Goal: Complete application form: Complete application form

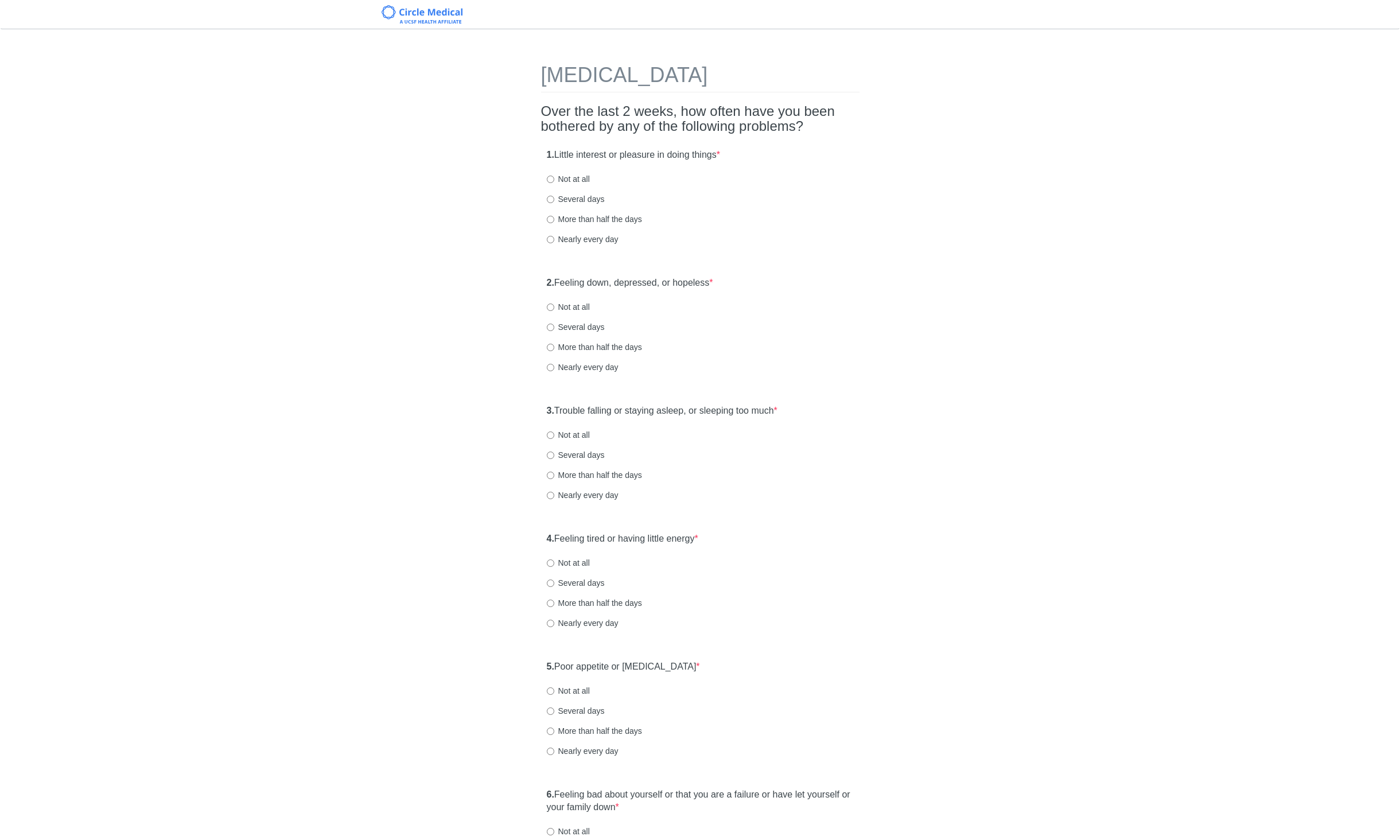
click at [572, 178] on label "Not at all" at bounding box center [569, 178] width 43 height 12
click at [554, 178] on input "Not at all" at bounding box center [551, 179] width 7 height 7
radio input "true"
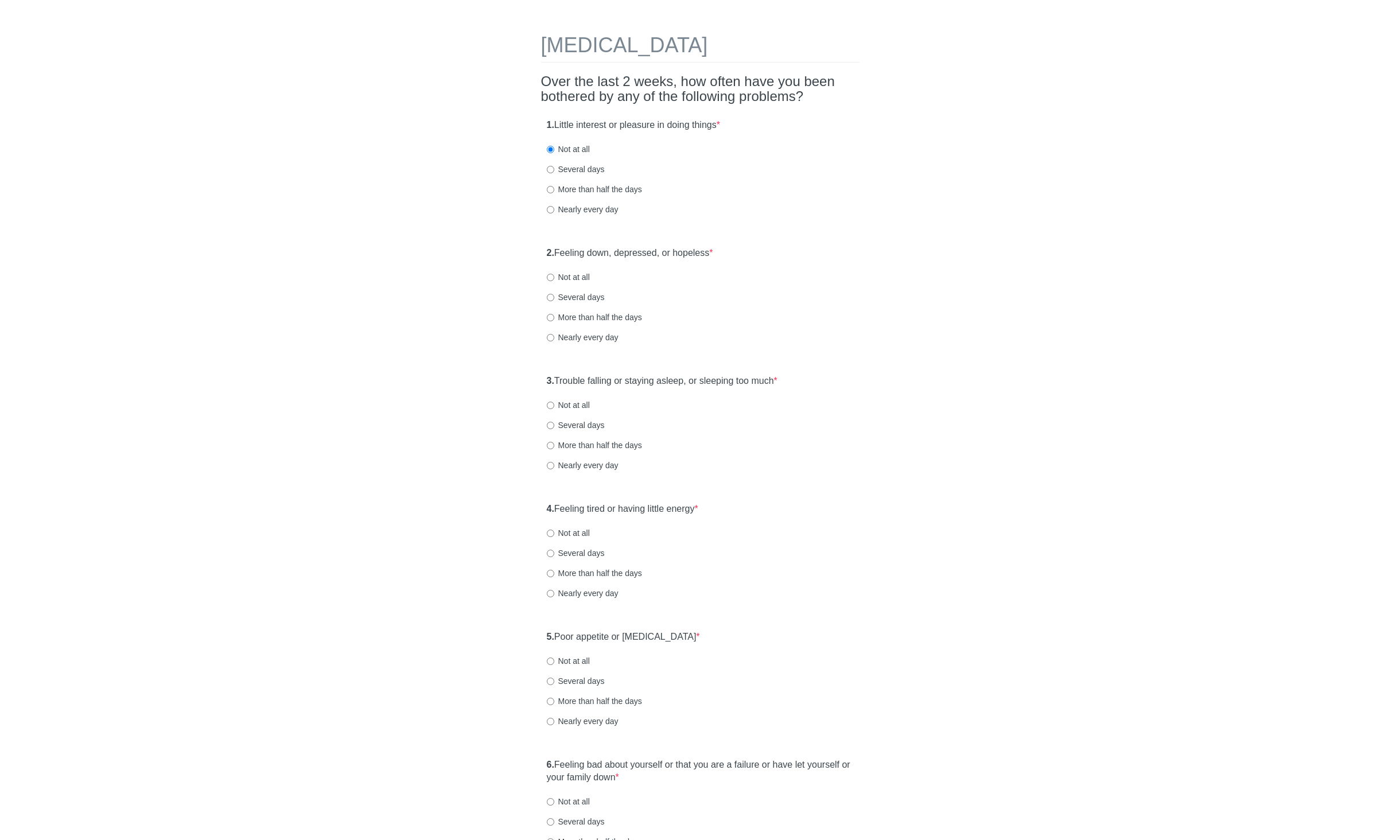
click at [573, 163] on label "Several days" at bounding box center [576, 169] width 58 height 12
click at [554, 166] on input "Several days" at bounding box center [551, 169] width 7 height 7
radio input "true"
click at [583, 278] on label "Not at all" at bounding box center [569, 277] width 43 height 12
click at [554, 278] on input "Not at all" at bounding box center [551, 278] width 7 height 7
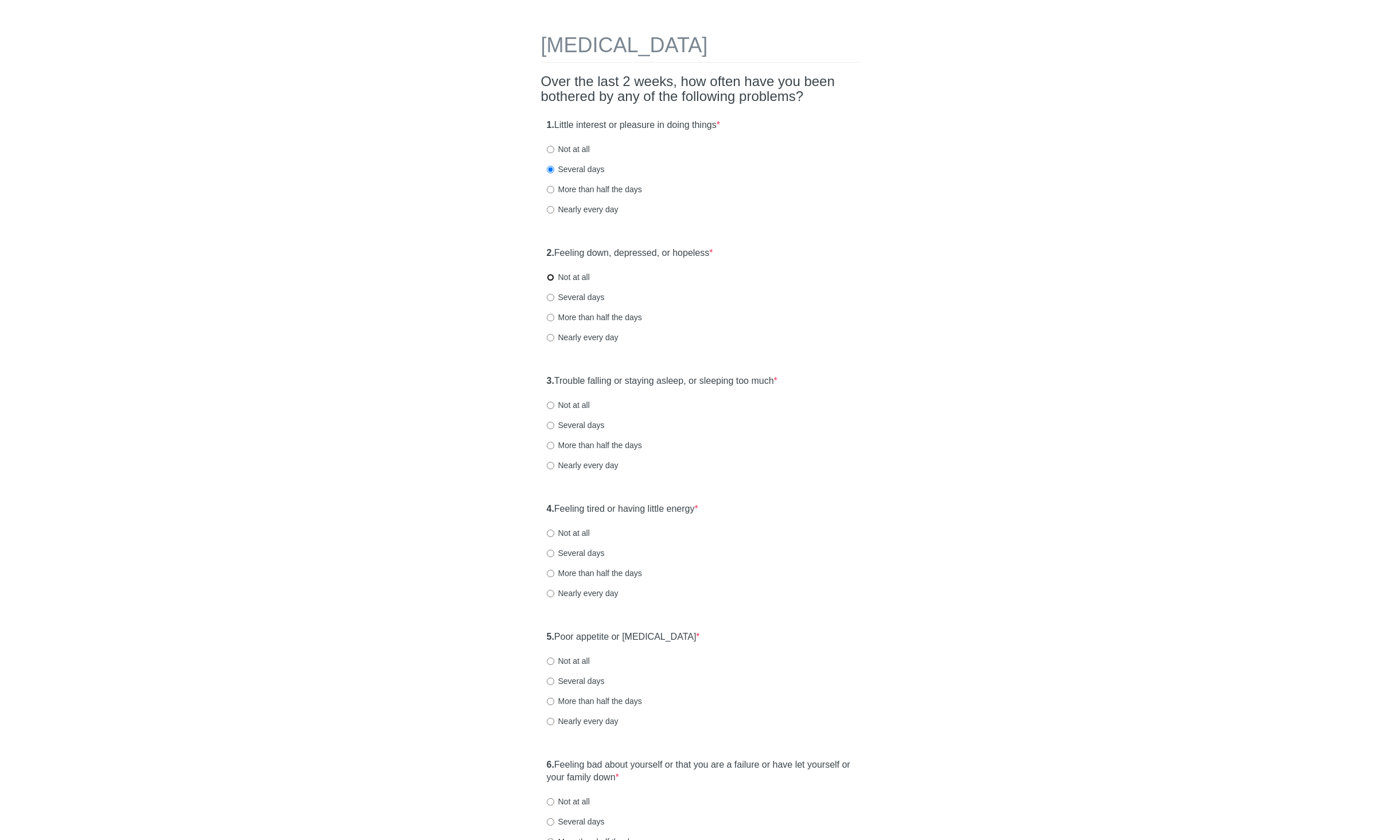
radio input "true"
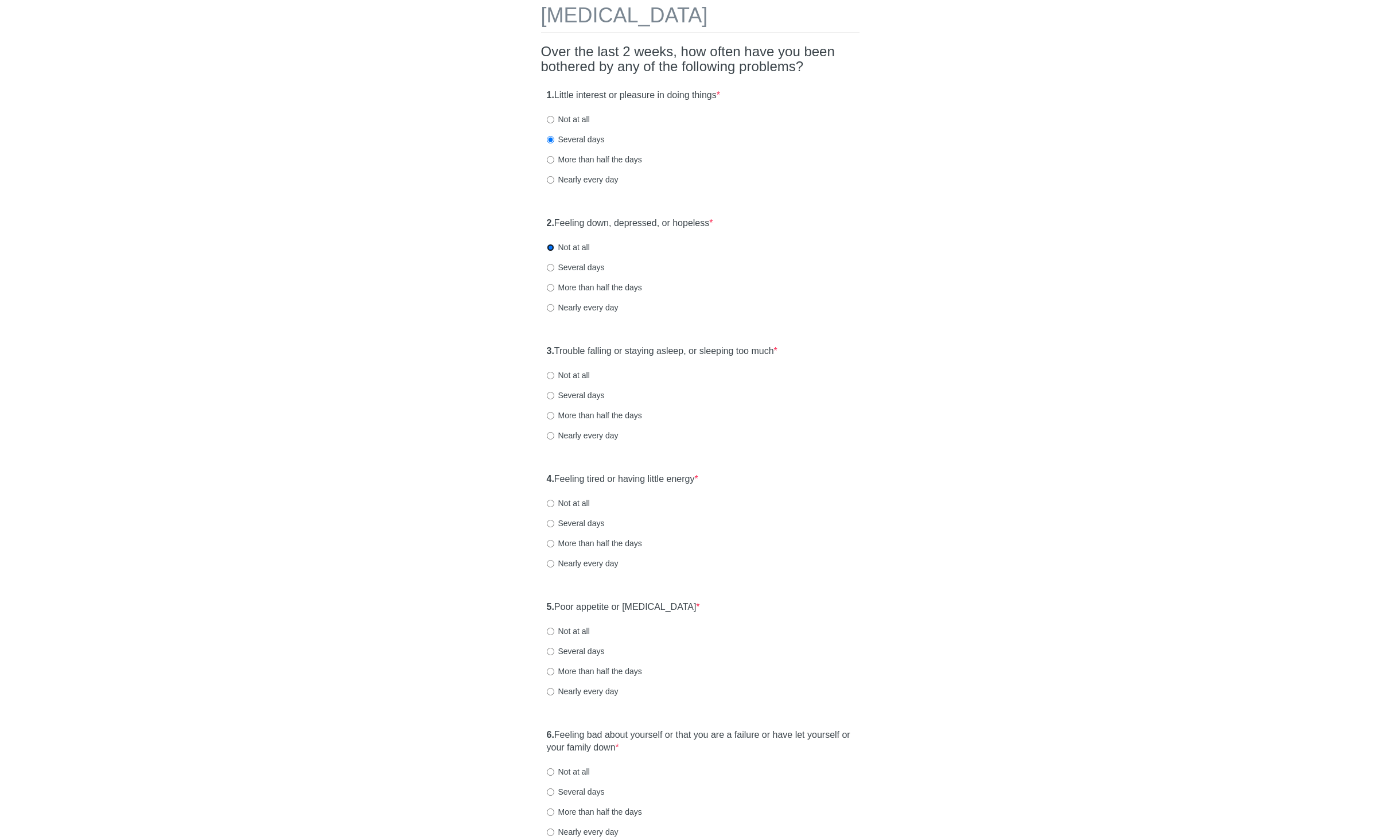
scroll to position [79, 0]
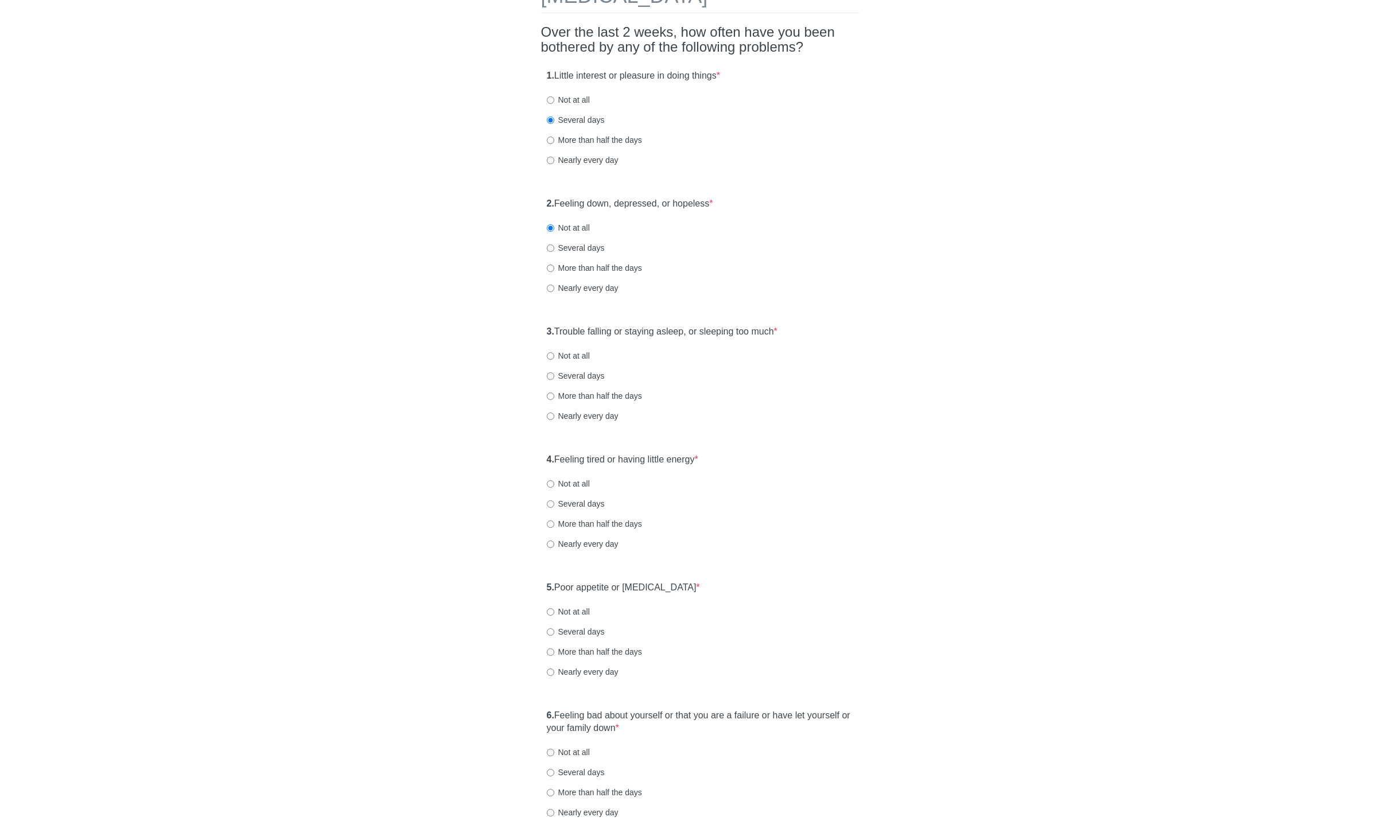
click at [575, 400] on label "More than half the days" at bounding box center [595, 396] width 96 height 12
click at [554, 400] on input "More than half the days" at bounding box center [551, 396] width 7 height 7
radio input "true"
click at [573, 484] on label "Not at all" at bounding box center [569, 483] width 43 height 12
click at [554, 484] on input "Not at all" at bounding box center [551, 484] width 7 height 7
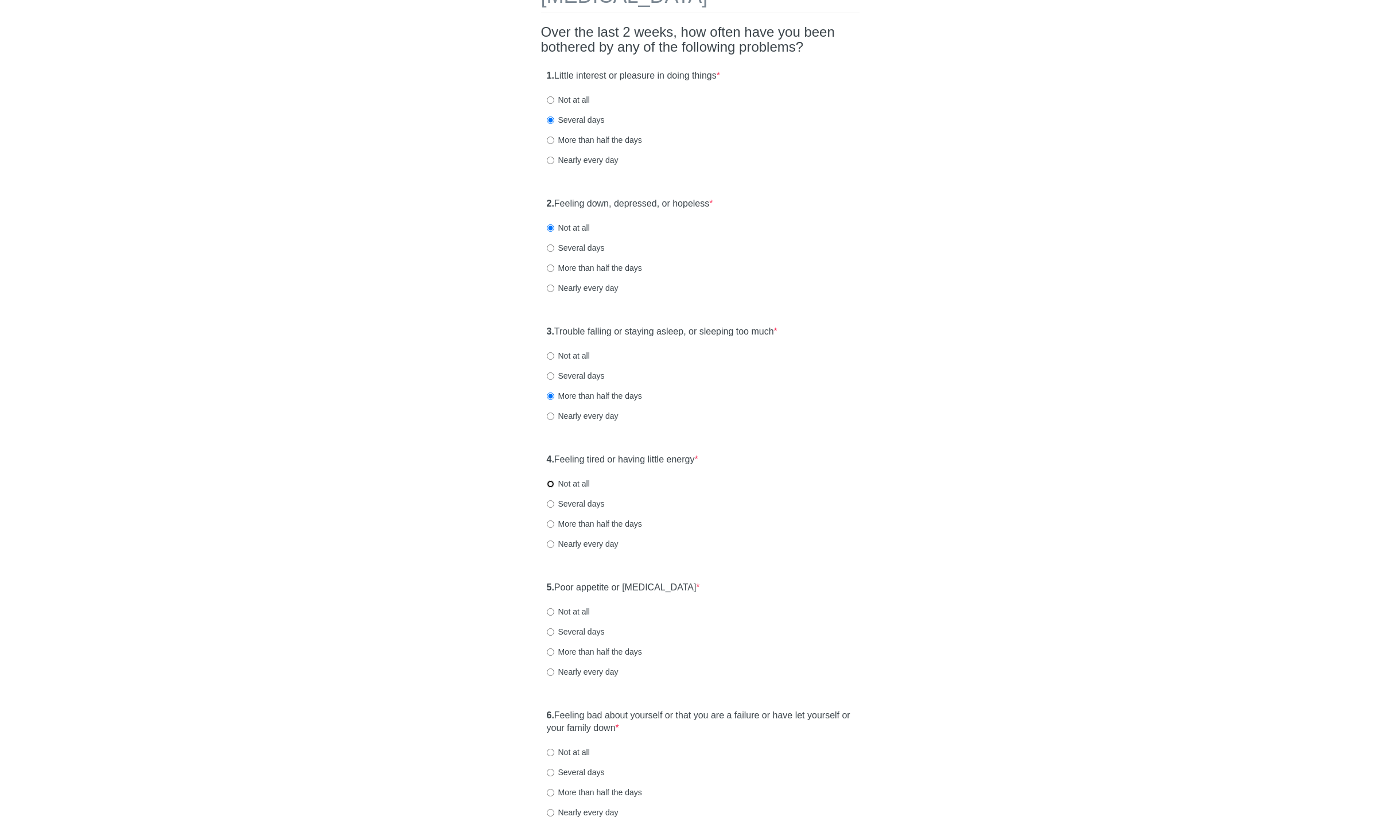
radio input "true"
click at [574, 500] on label "Several days" at bounding box center [576, 504] width 58 height 12
click at [554, 500] on input "Several days" at bounding box center [551, 504] width 7 height 7
radio input "true"
click at [568, 646] on label "More than half the days" at bounding box center [595, 652] width 96 height 12
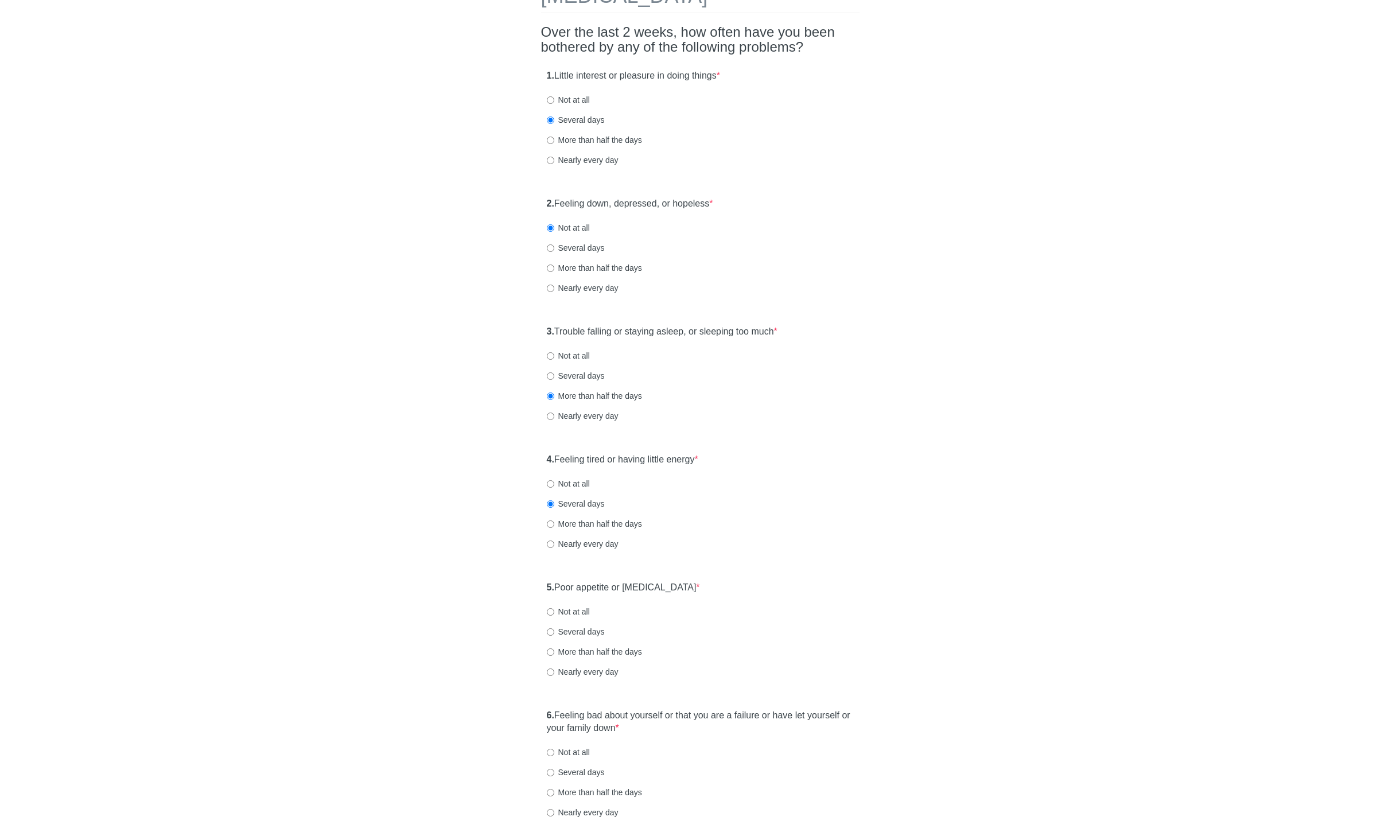
click at [554, 648] on input "More than half the days" at bounding box center [551, 652] width 7 height 7
radio input "true"
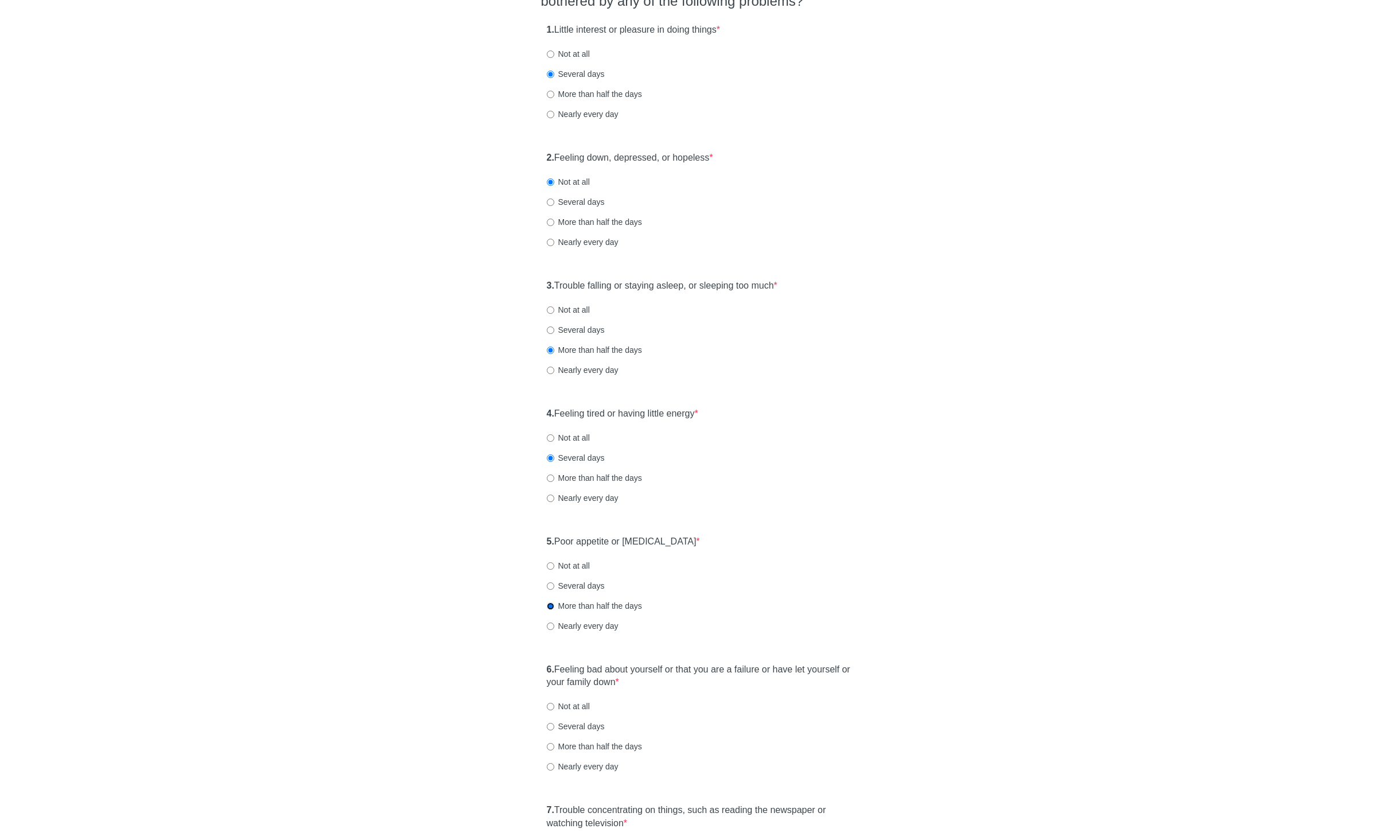
scroll to position [163, 0]
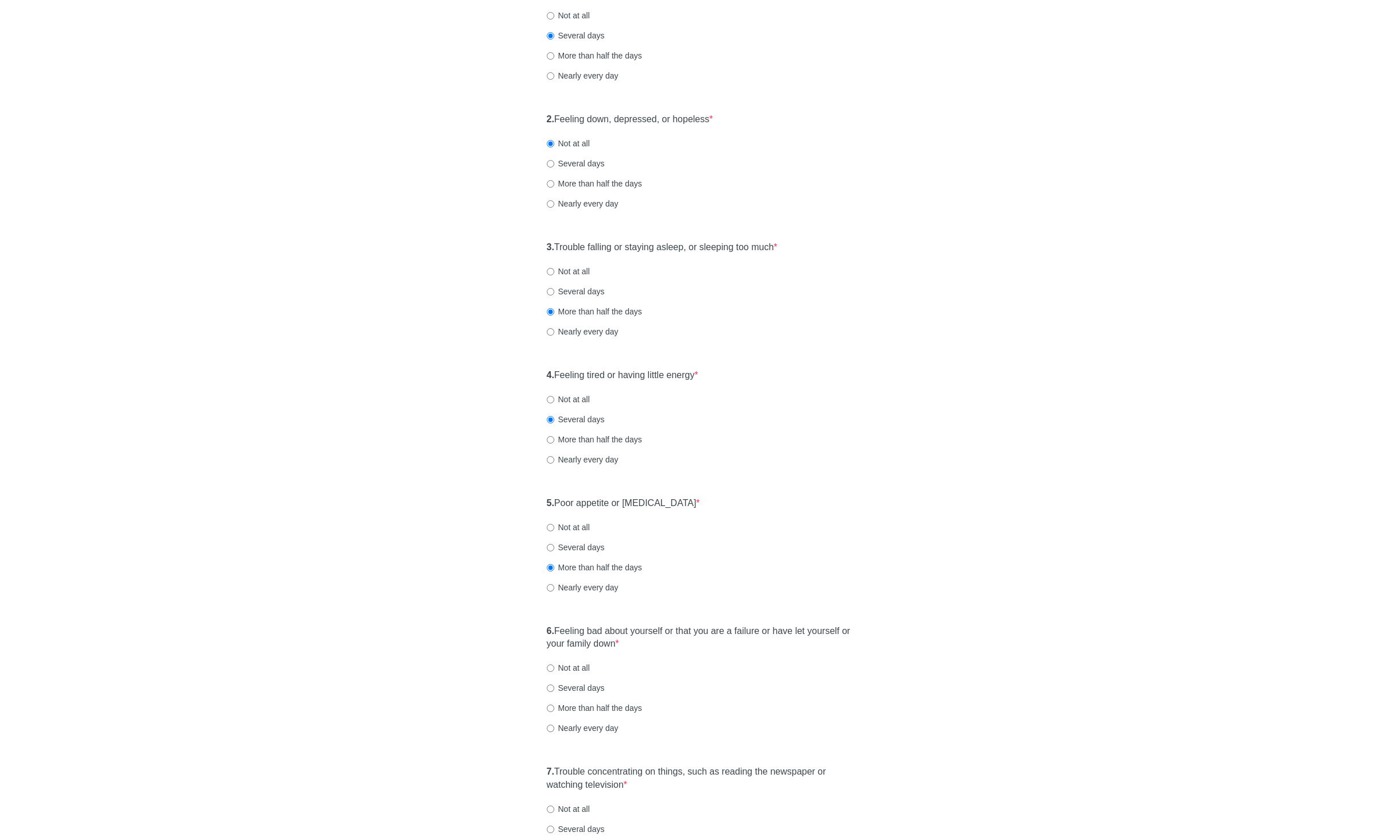
click at [574, 684] on label "Several days" at bounding box center [576, 688] width 58 height 12
click at [554, 684] on input "Several days" at bounding box center [551, 688] width 7 height 7
radio input "true"
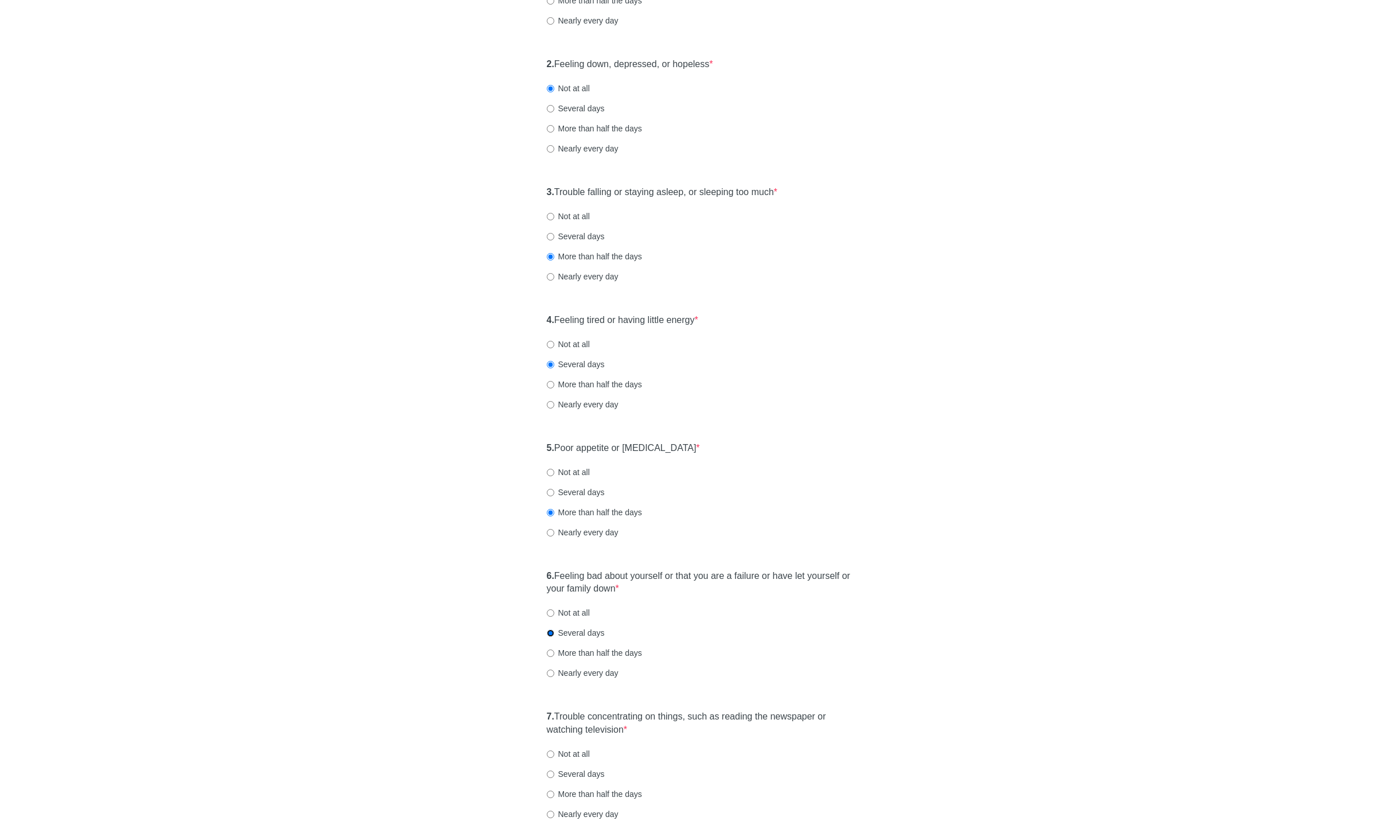
scroll to position [398, 0]
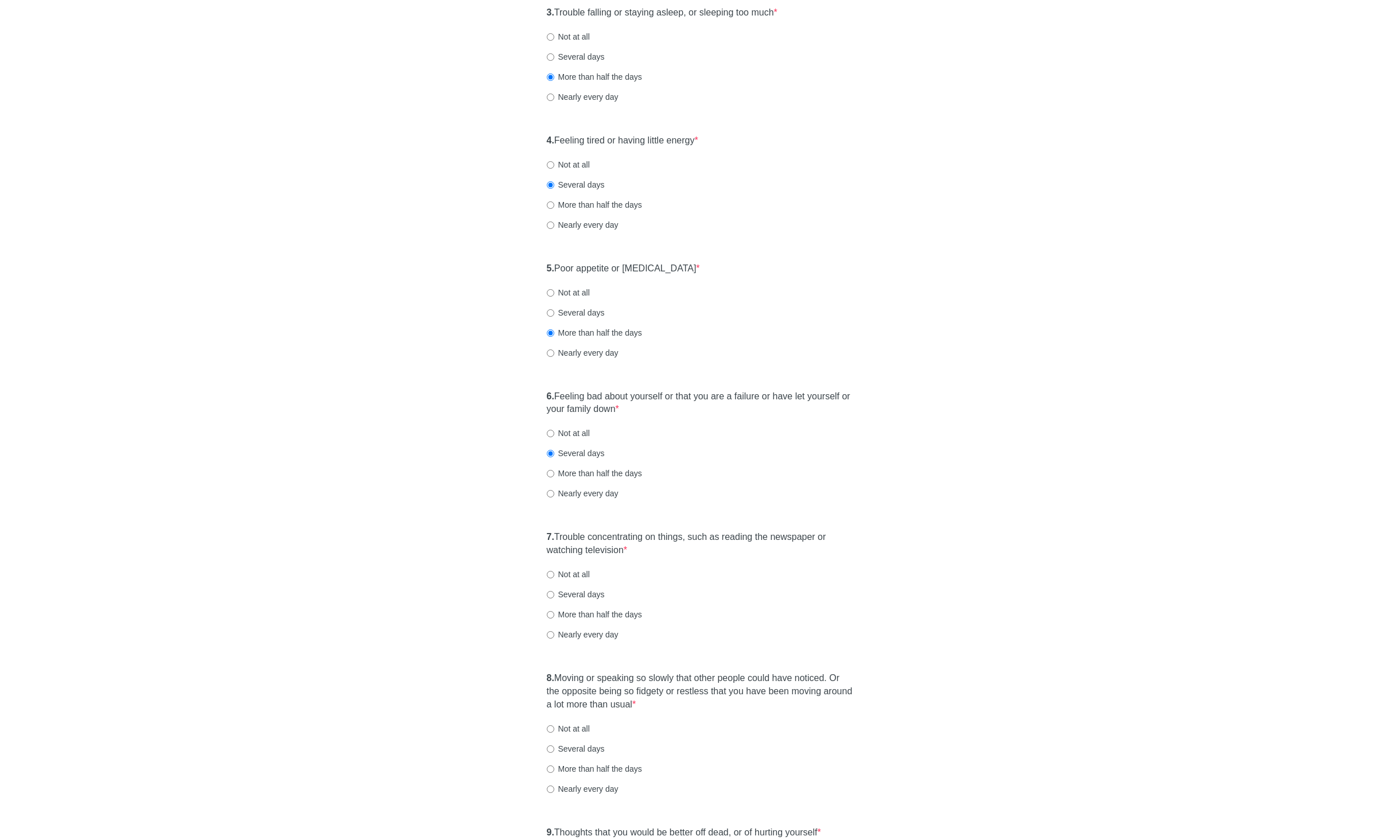
click at [562, 571] on label "Not at all" at bounding box center [569, 574] width 43 height 12
click at [554, 571] on input "Not at all" at bounding box center [551, 574] width 7 height 7
radio input "true"
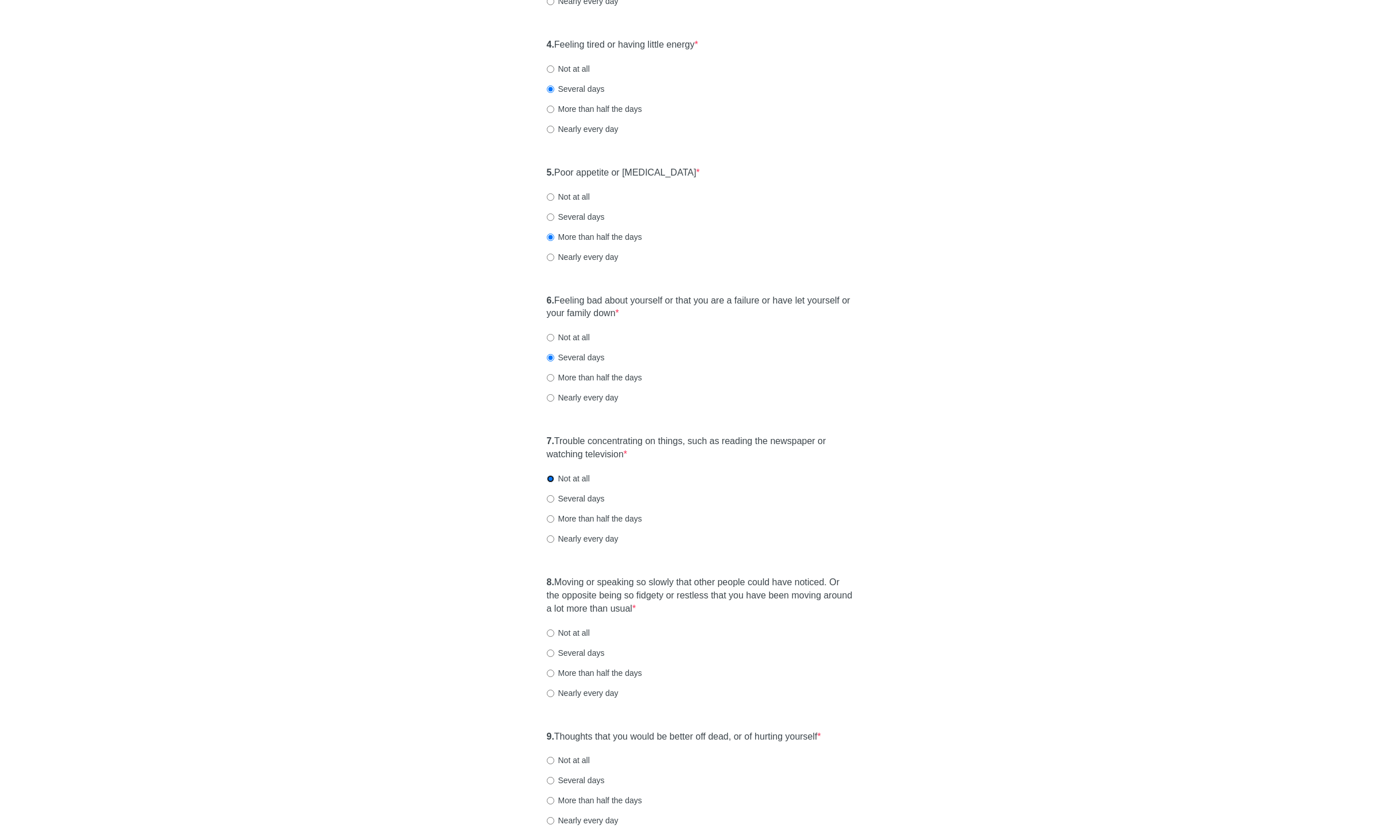
scroll to position [475, 0]
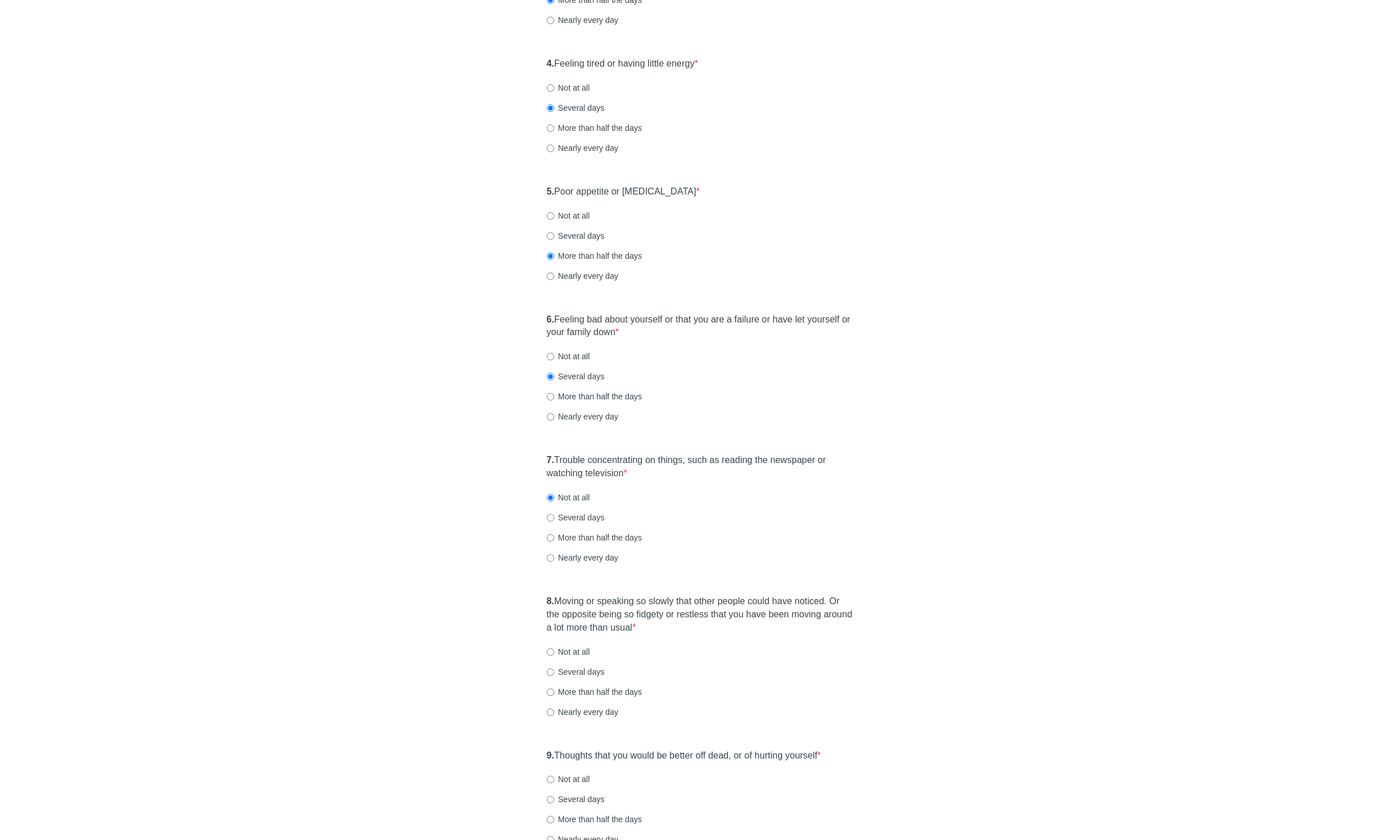
click at [579, 359] on label "Not at all" at bounding box center [569, 356] width 43 height 12
click at [554, 359] on input "Not at all" at bounding box center [551, 356] width 7 height 7
radio input "true"
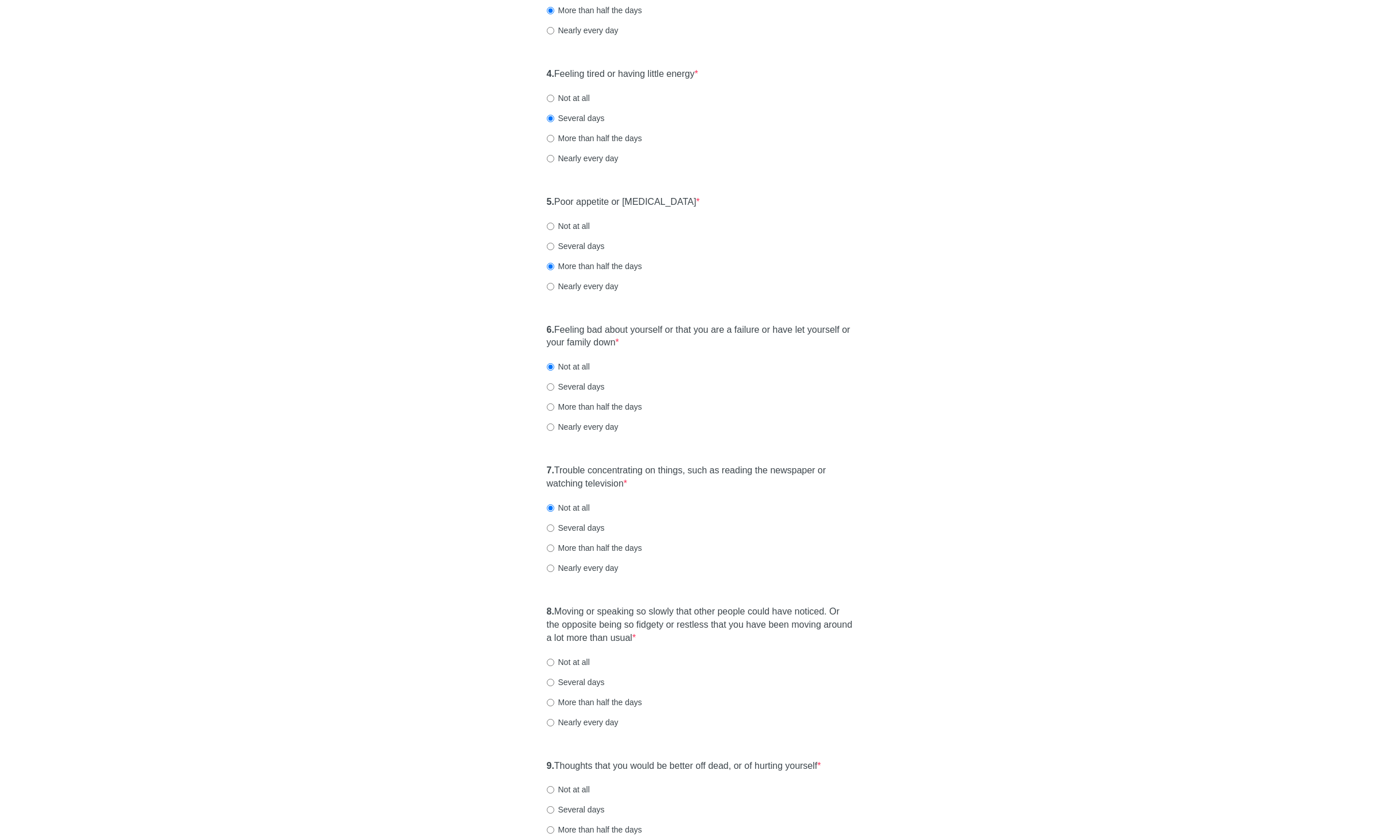
click at [581, 242] on label "Several days" at bounding box center [576, 246] width 58 height 12
click at [554, 242] on input "Several days" at bounding box center [551, 246] width 7 height 7
radio input "true"
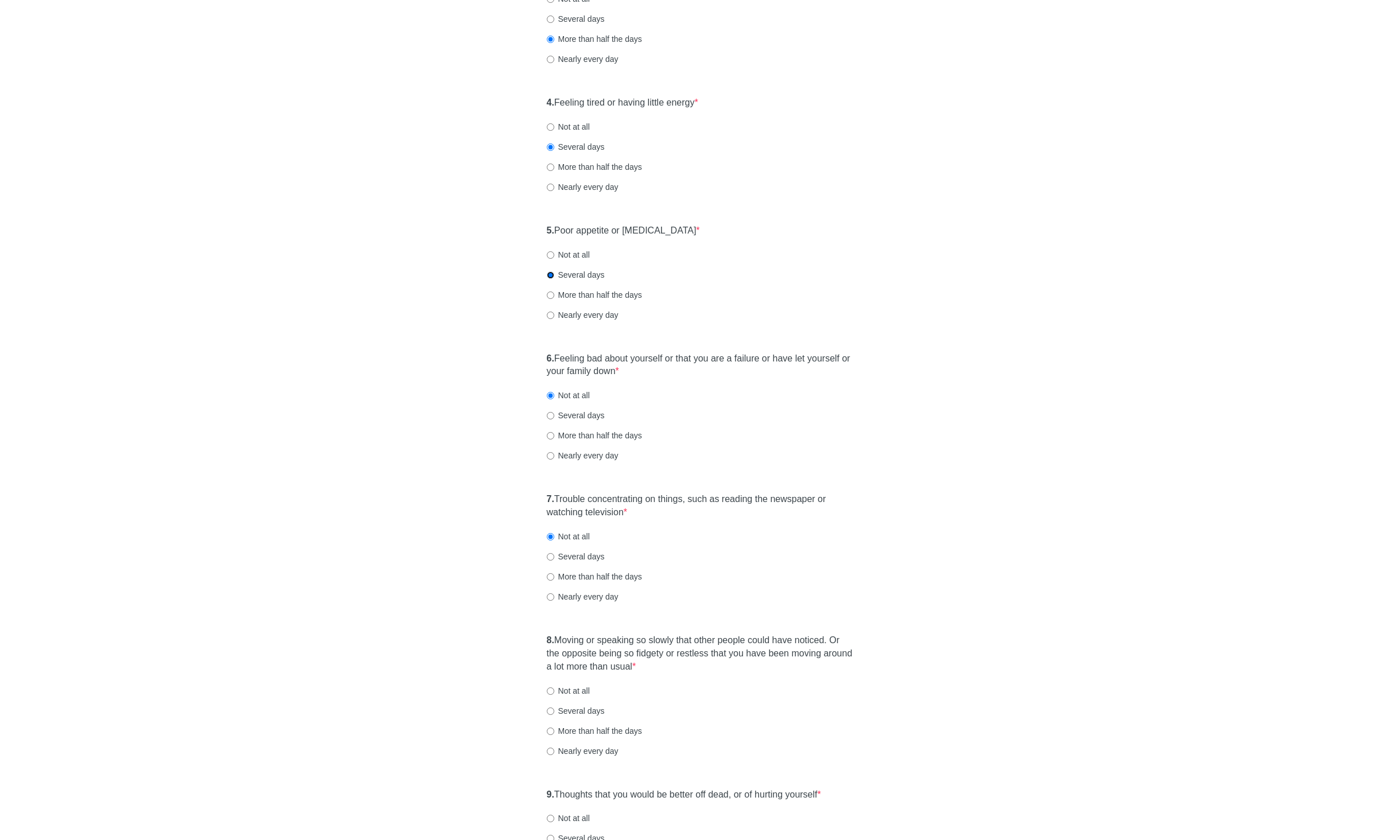
scroll to position [425, 0]
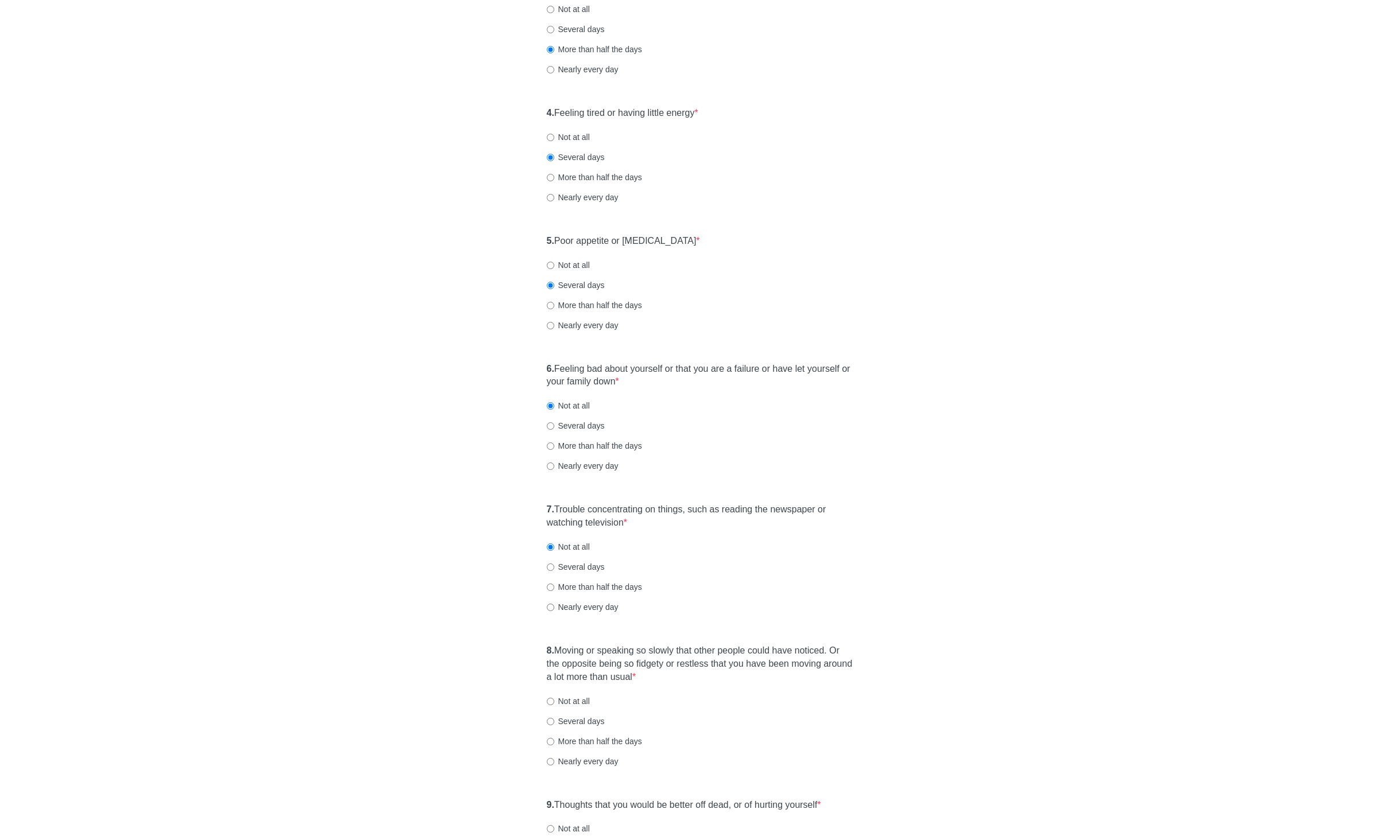
click at [574, 136] on label "Not at all" at bounding box center [569, 137] width 43 height 12
click at [554, 136] on input "Not at all" at bounding box center [551, 137] width 7 height 7
radio input "true"
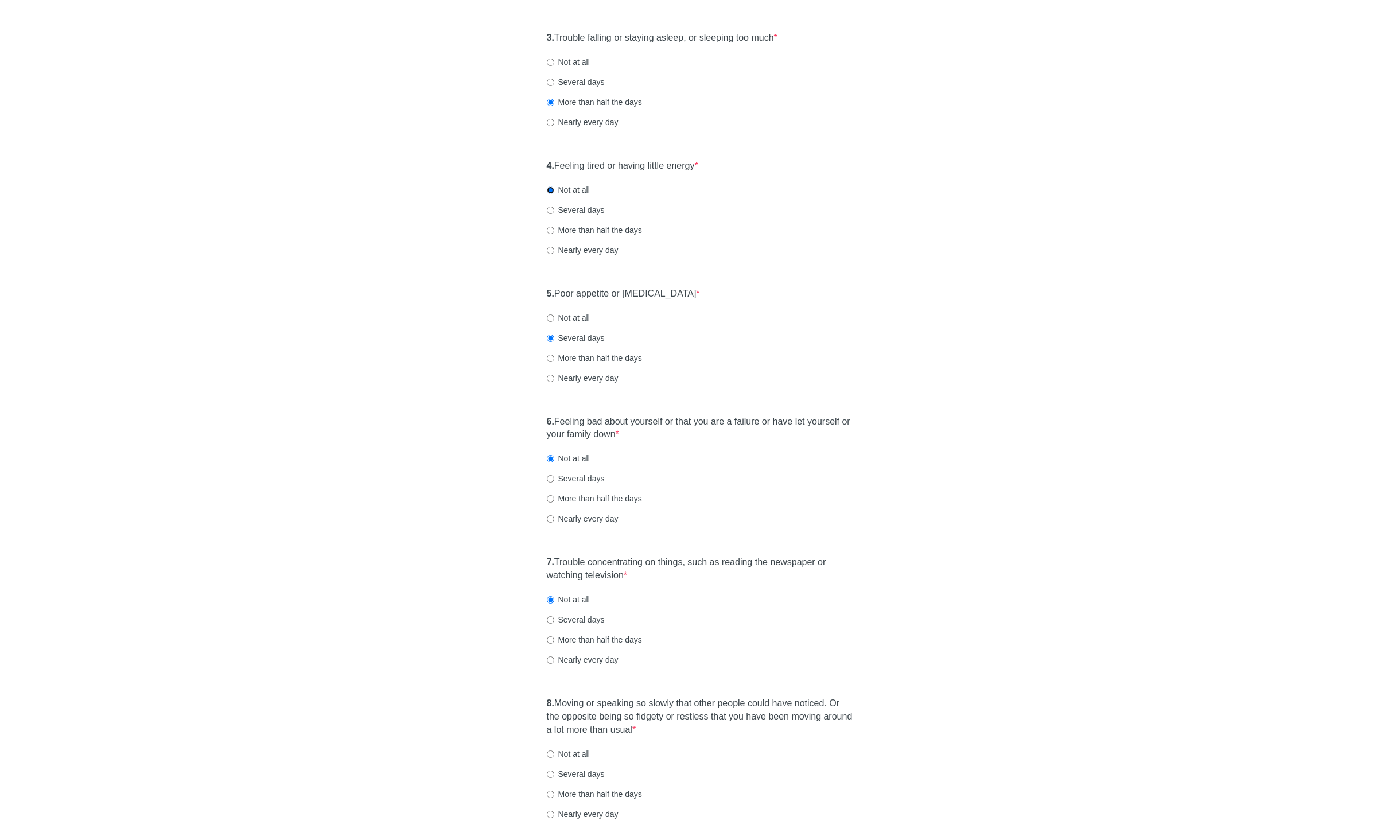
scroll to position [323, 0]
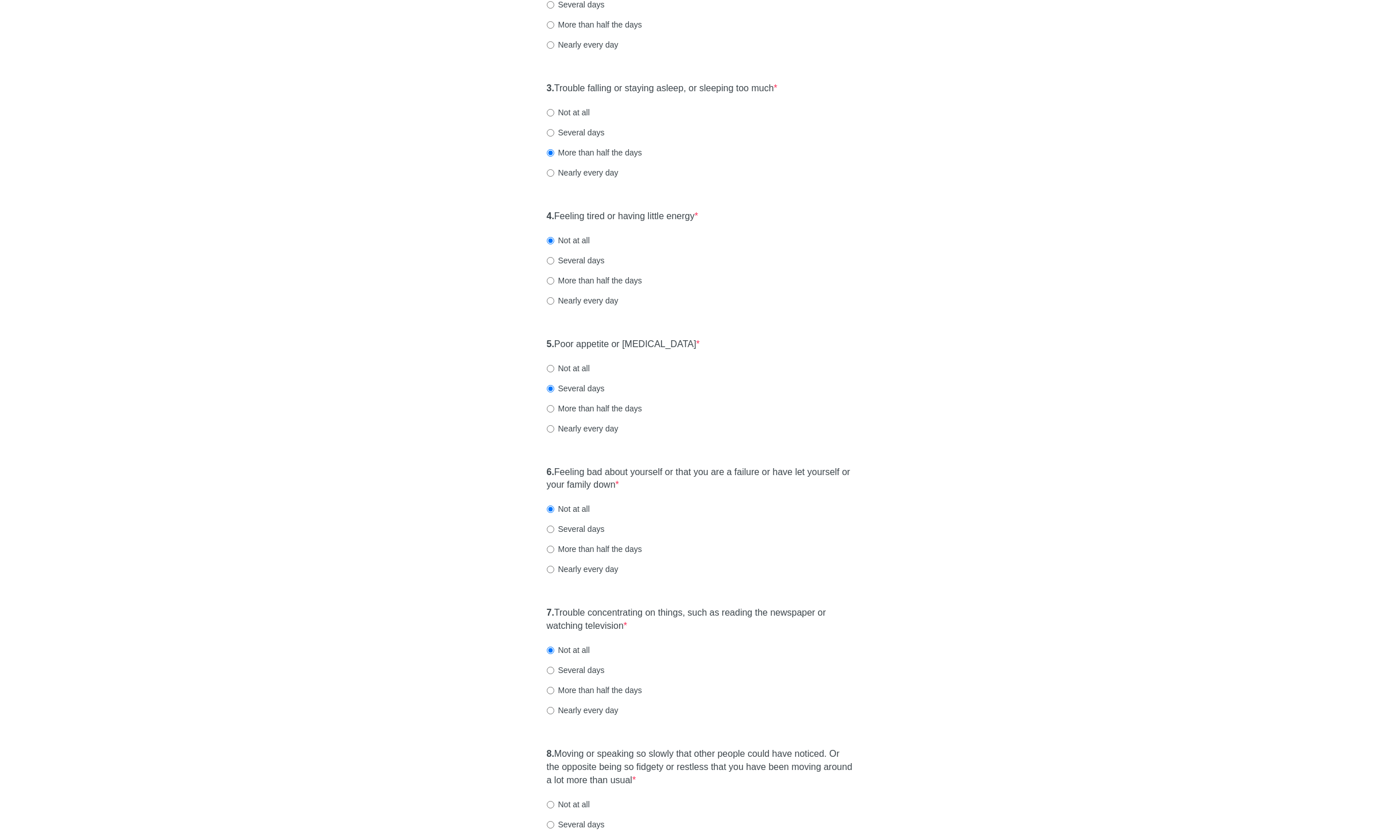
click at [569, 131] on label "Several days" at bounding box center [576, 132] width 58 height 12
click at [554, 131] on input "Several days" at bounding box center [551, 132] width 7 height 7
radio input "true"
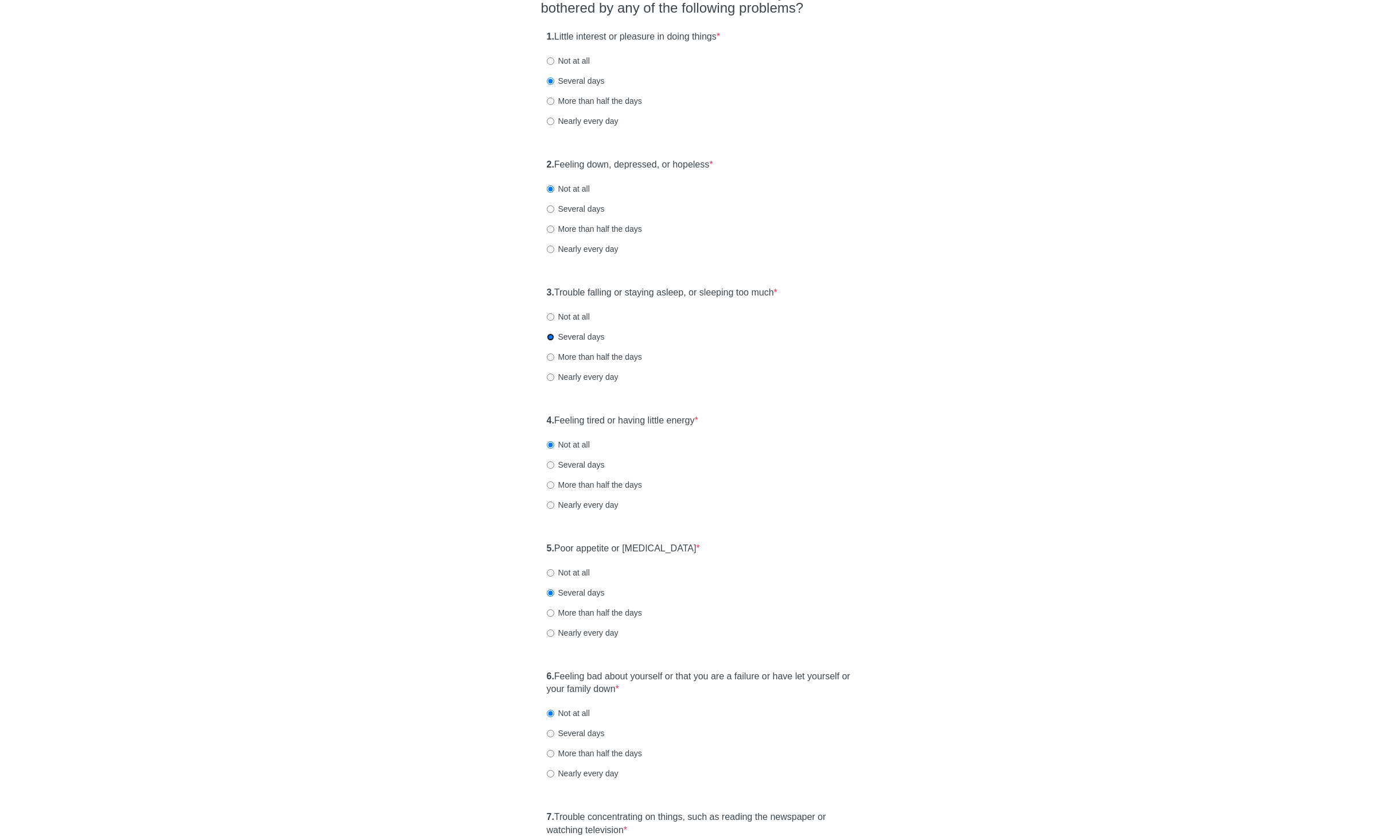
scroll to position [521, 0]
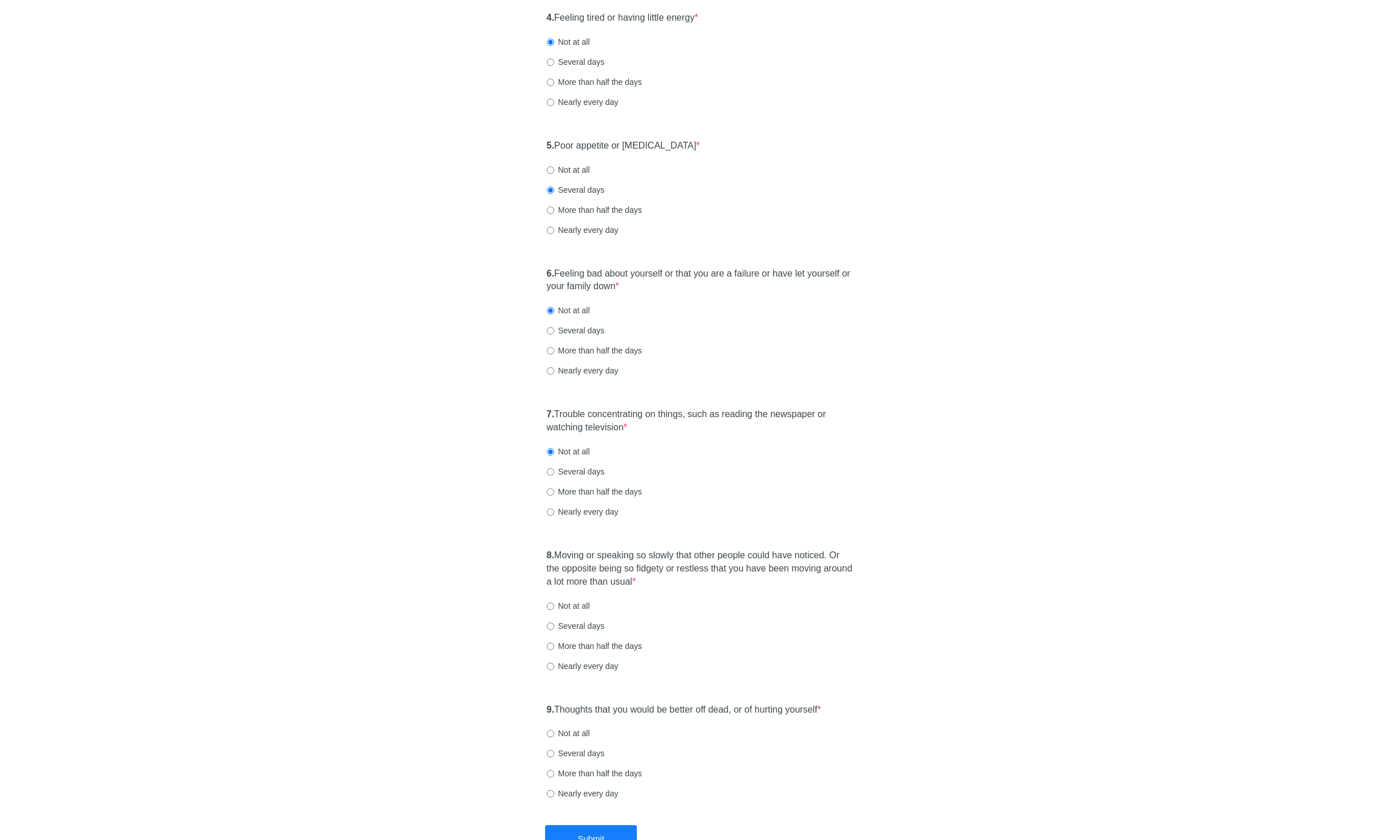
click at [579, 606] on label "Not at all" at bounding box center [569, 606] width 43 height 12
click at [554, 606] on input "Not at all" at bounding box center [551, 606] width 7 height 7
radio input "true"
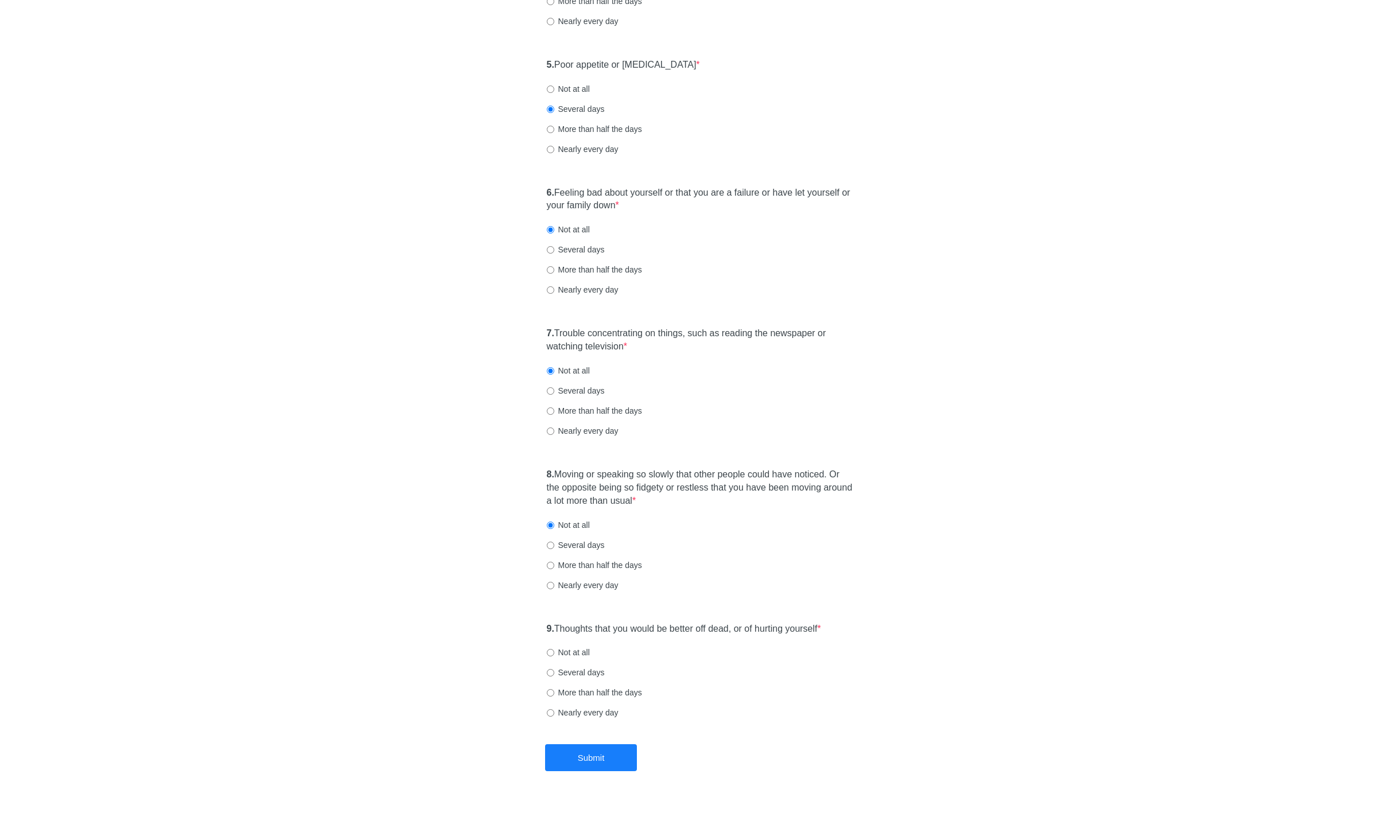
click at [563, 656] on label "Not at all" at bounding box center [569, 652] width 43 height 12
click at [554, 656] on input "Not at all" at bounding box center [551, 653] width 7 height 7
radio input "true"
click at [586, 770] on button "Submit" at bounding box center [591, 758] width 92 height 27
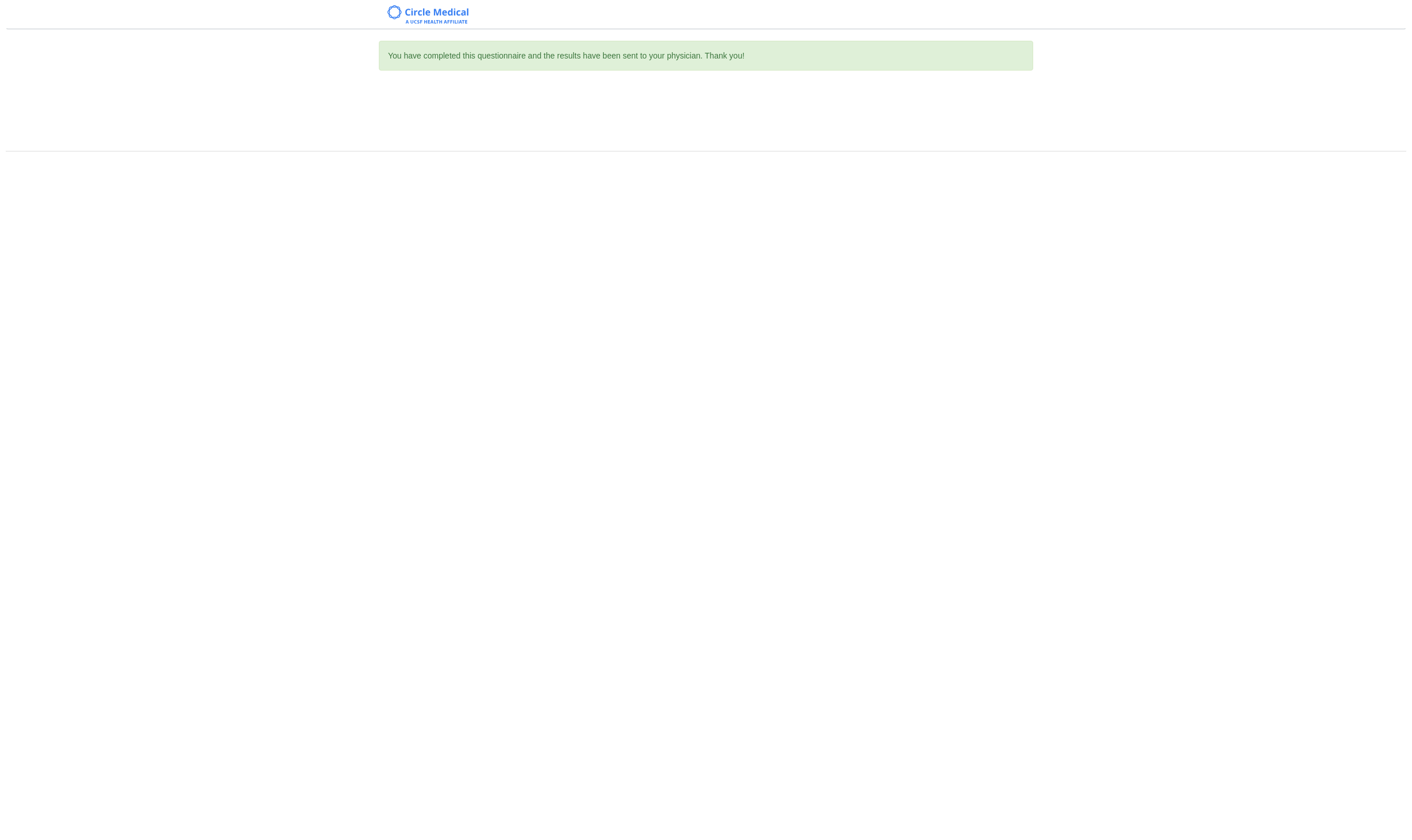
scroll to position [0, 0]
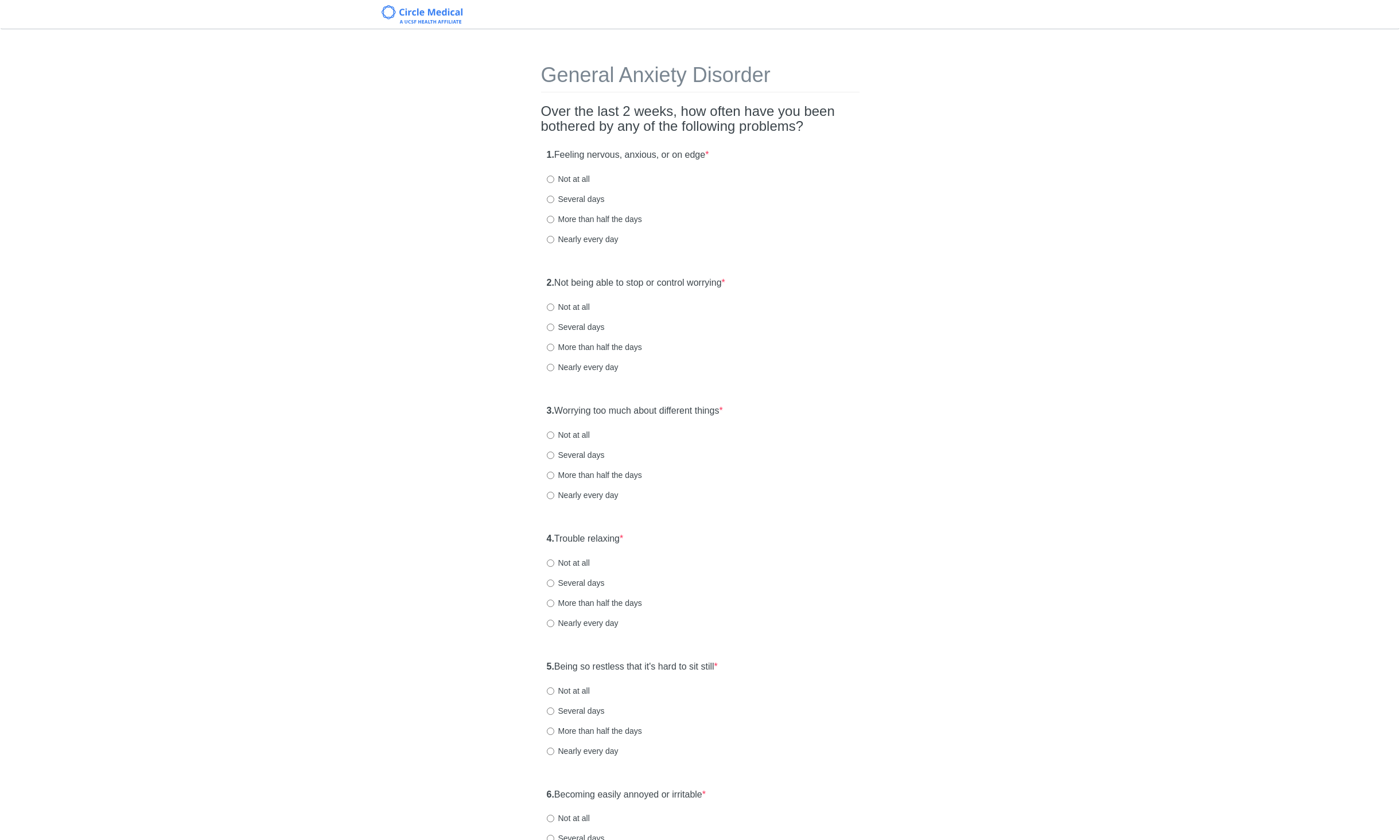
click at [586, 179] on label "Not at all" at bounding box center [569, 178] width 43 height 12
click at [554, 179] on input "Not at all" at bounding box center [551, 179] width 7 height 7
radio input "true"
click at [579, 321] on div "2. Not being able to stop or control worrying * Not at all Several days More th…" at bounding box center [700, 330] width 318 height 119
click at [576, 326] on label "Several days" at bounding box center [576, 326] width 58 height 12
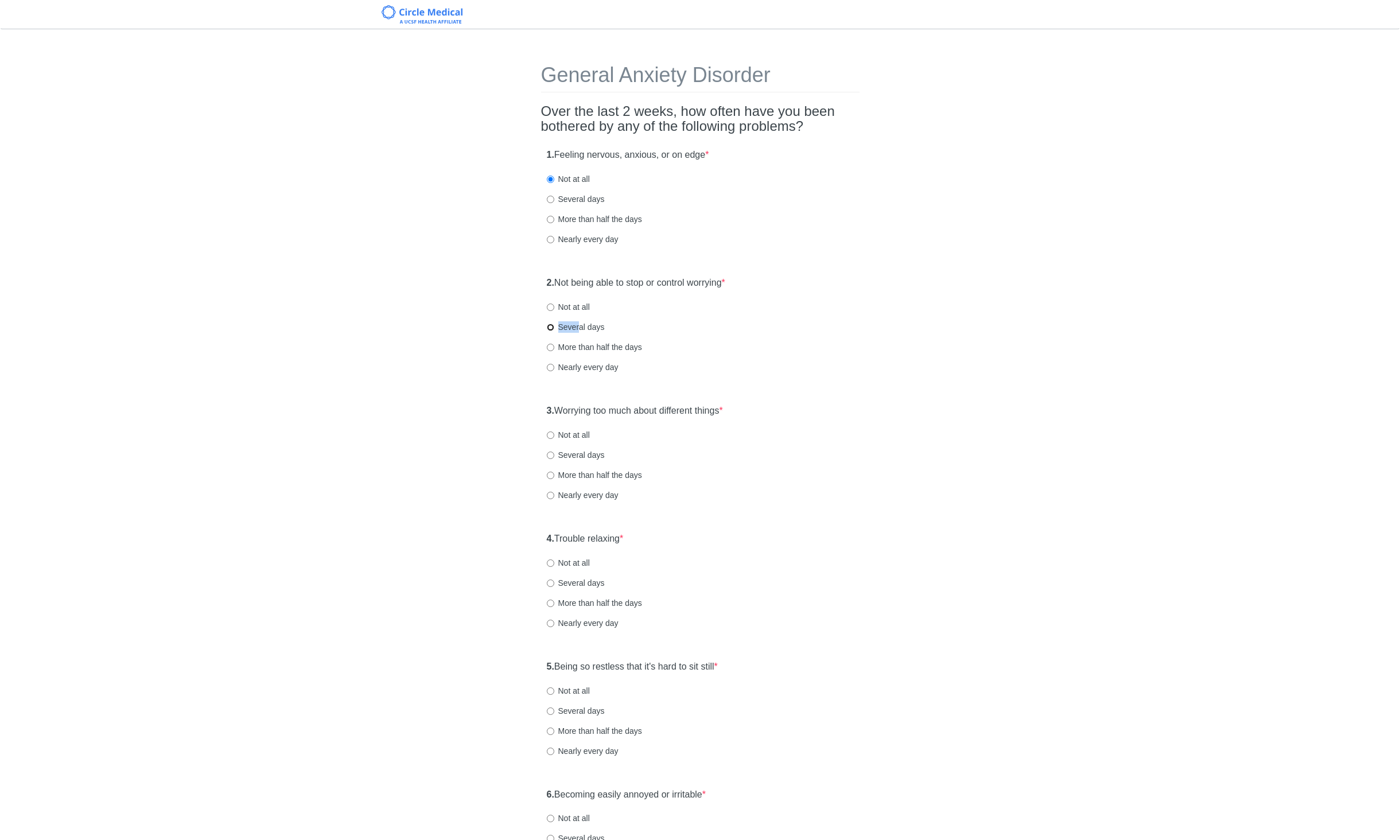
click at [554, 326] on input "Several days" at bounding box center [551, 327] width 7 height 7
radio input "true"
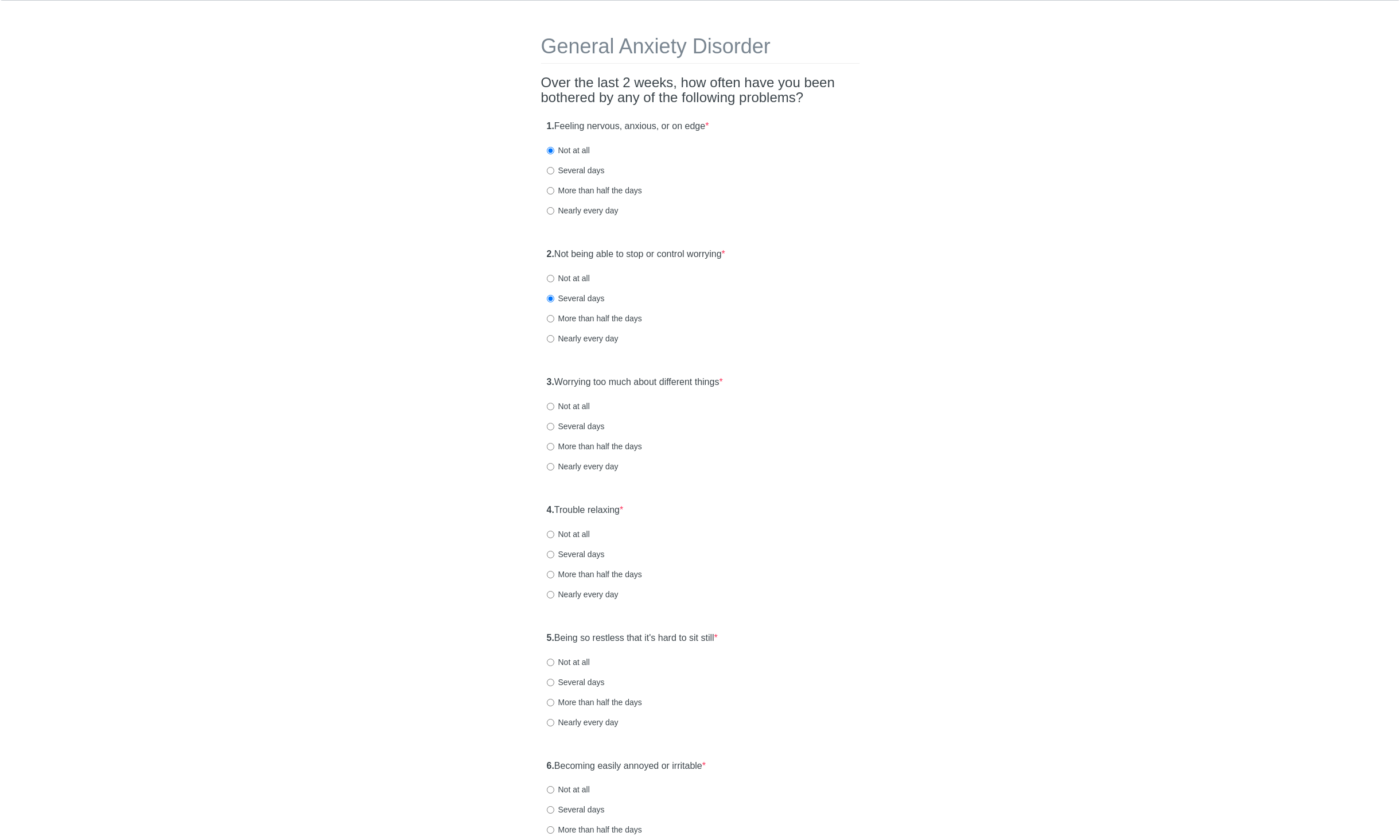
click at [560, 427] on label "Several days" at bounding box center [576, 426] width 58 height 12
click at [554, 427] on input "Several days" at bounding box center [551, 426] width 7 height 7
radio input "true"
click at [581, 549] on label "Several days" at bounding box center [576, 554] width 58 height 12
click at [554, 551] on input "Several days" at bounding box center [551, 554] width 7 height 7
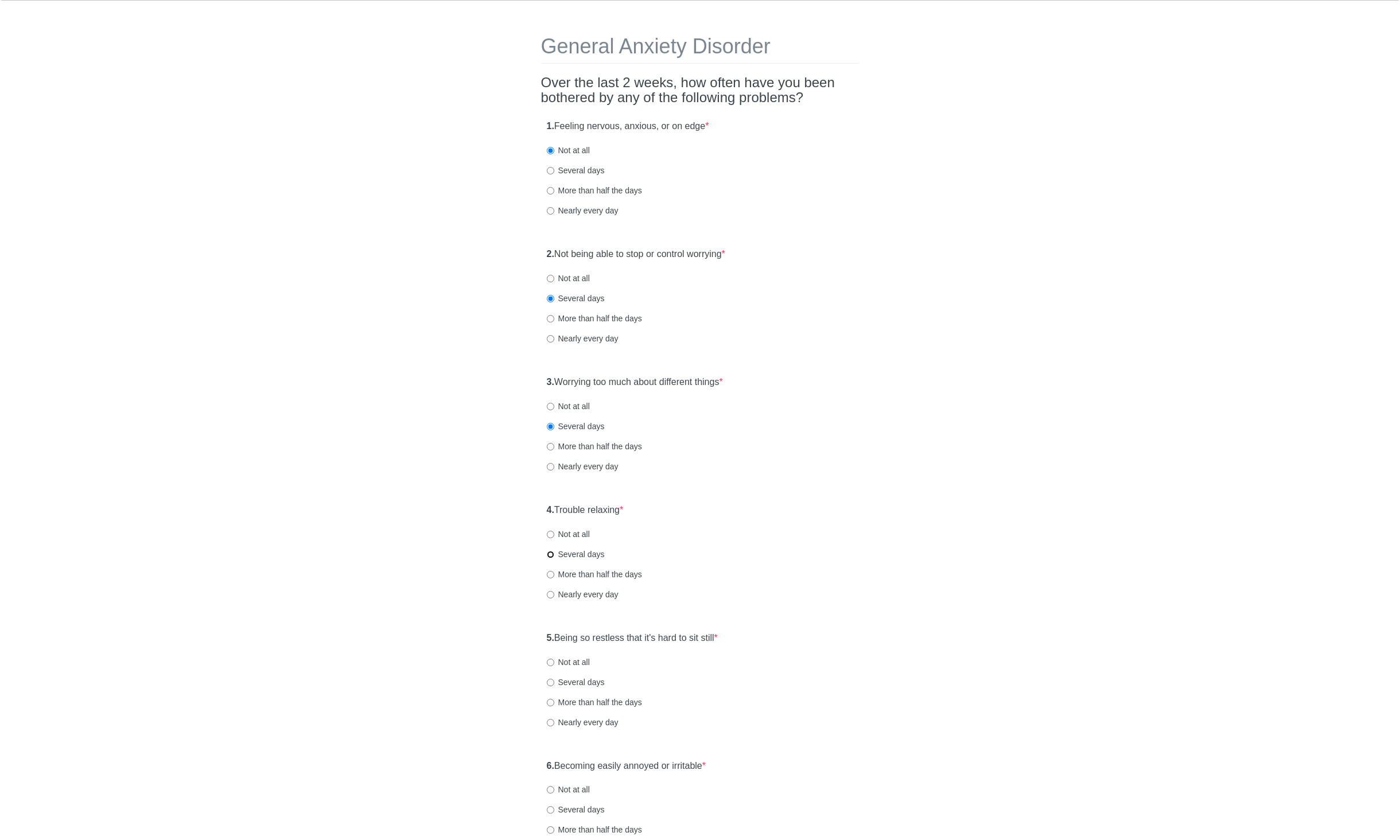
radio input "true"
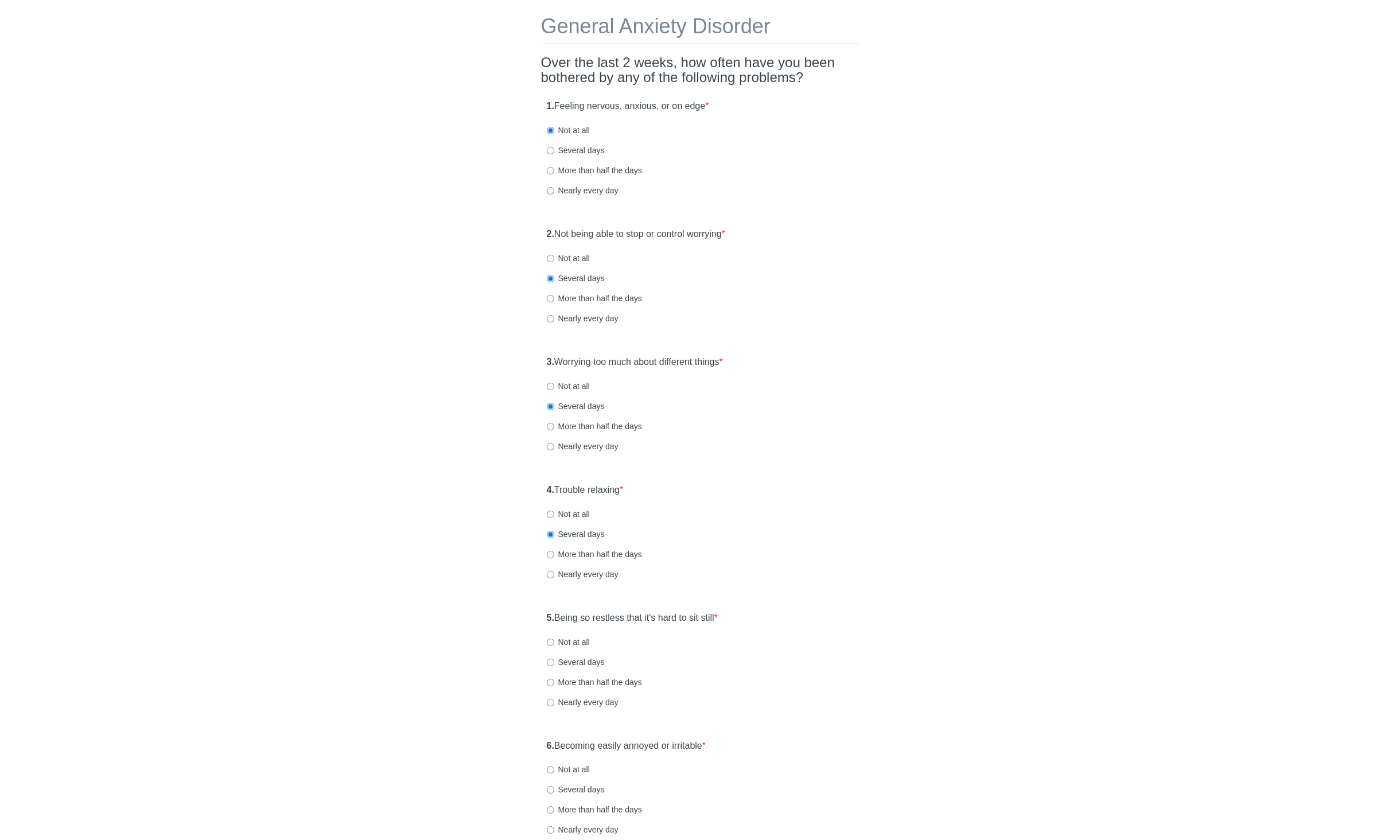
click at [574, 634] on div "5. Being so restless that it's hard to sit still * Not at all Several days More…" at bounding box center [700, 665] width 318 height 119
click at [574, 638] on label "Not at all" at bounding box center [569, 642] width 43 height 12
click at [554, 638] on input "Not at all" at bounding box center [551, 642] width 7 height 7
radio input "true"
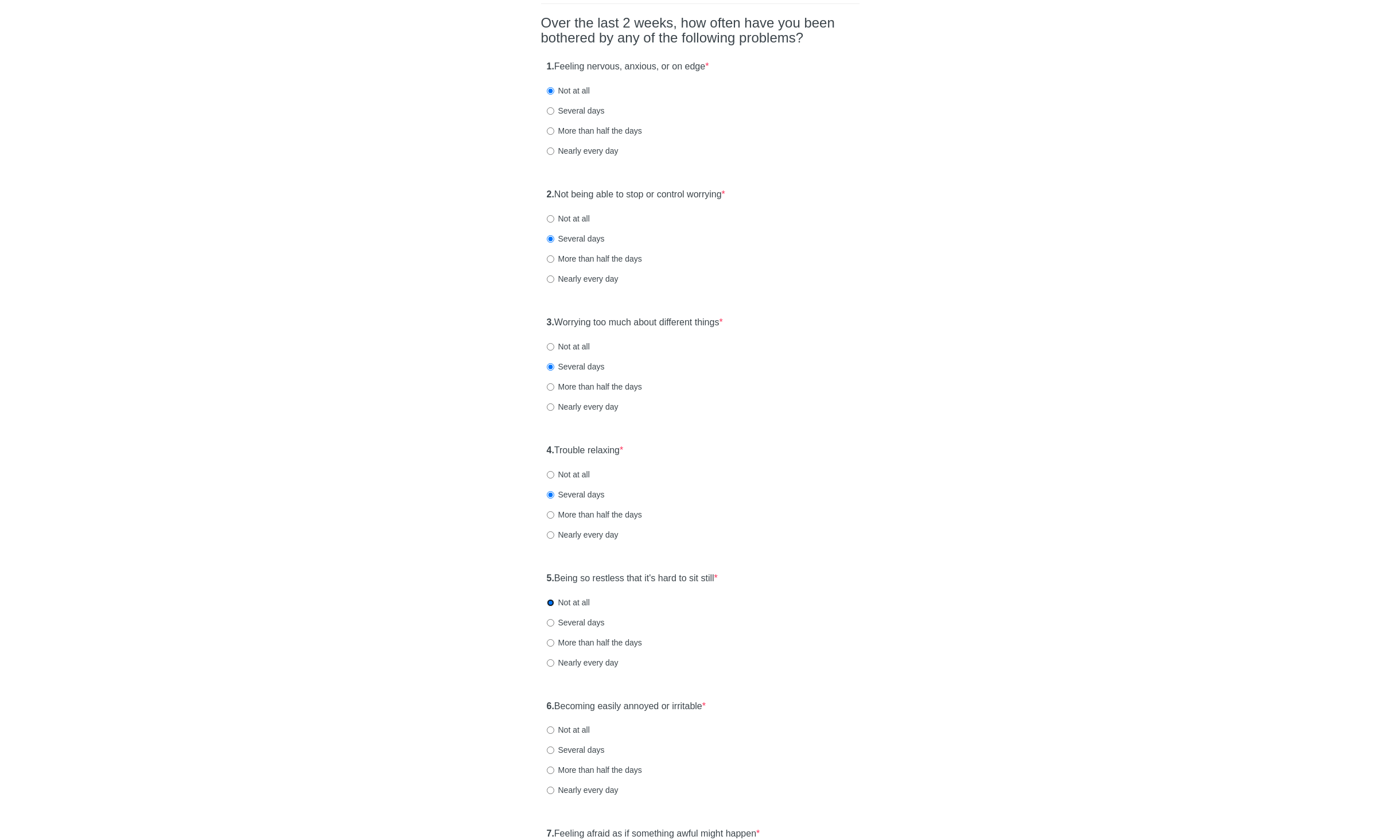
scroll to position [140, 0]
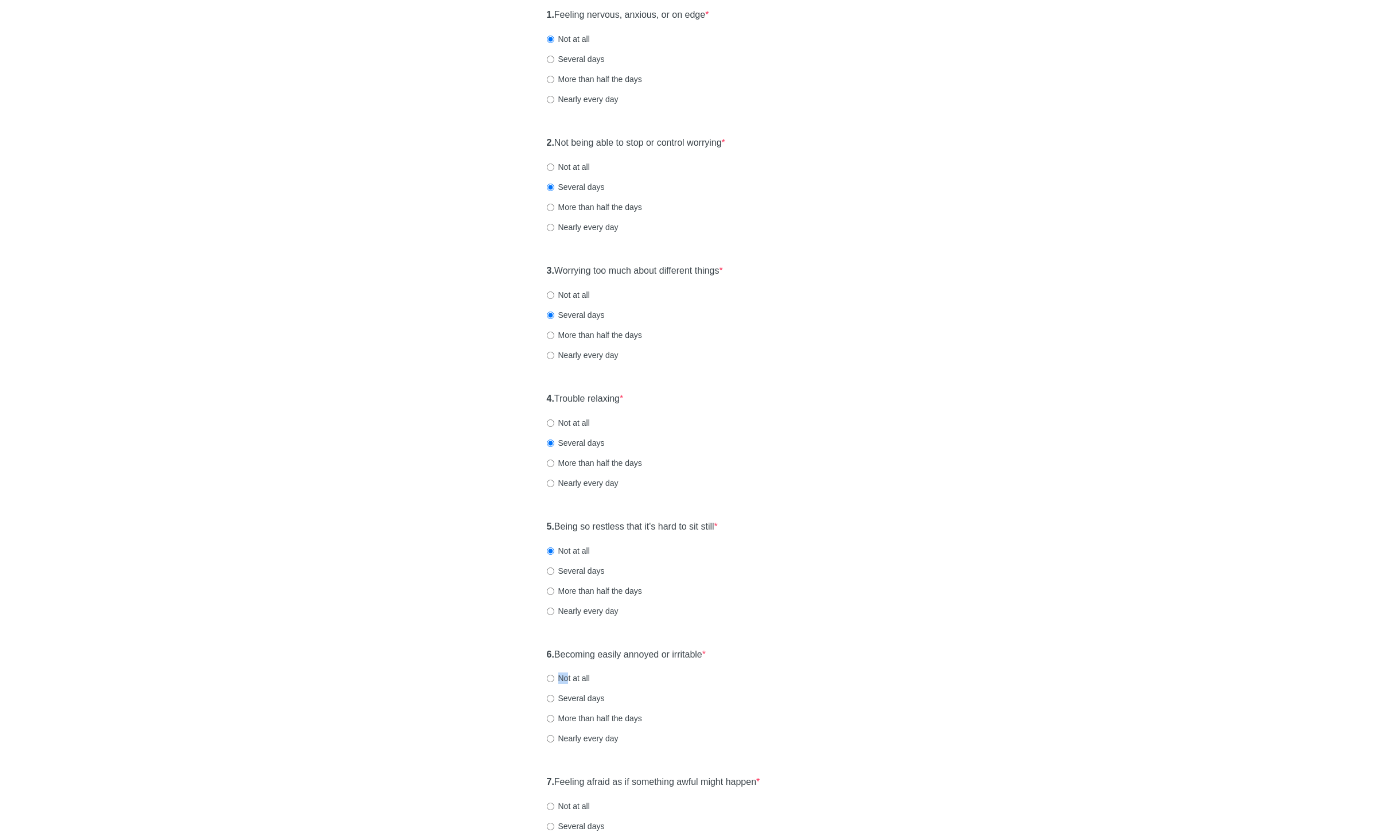
click at [568, 673] on div "6. Becoming easily annoyed or irritable * Not at all Several days More than hal…" at bounding box center [700, 702] width 318 height 119
click at [566, 677] on label "Not at all" at bounding box center [569, 678] width 43 height 12
click at [554, 677] on input "Not at all" at bounding box center [551, 679] width 7 height 7
radio input "true"
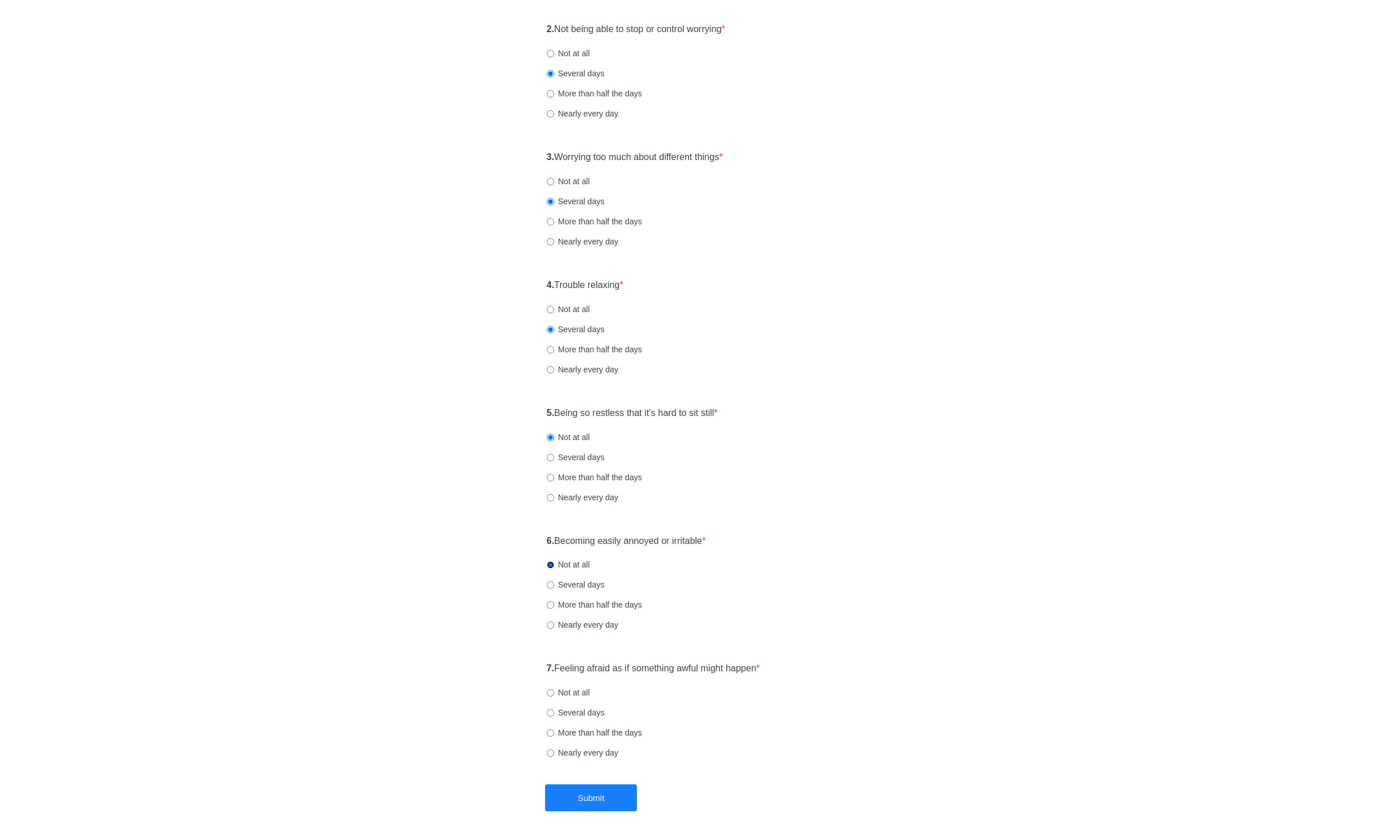
scroll to position [264, 0]
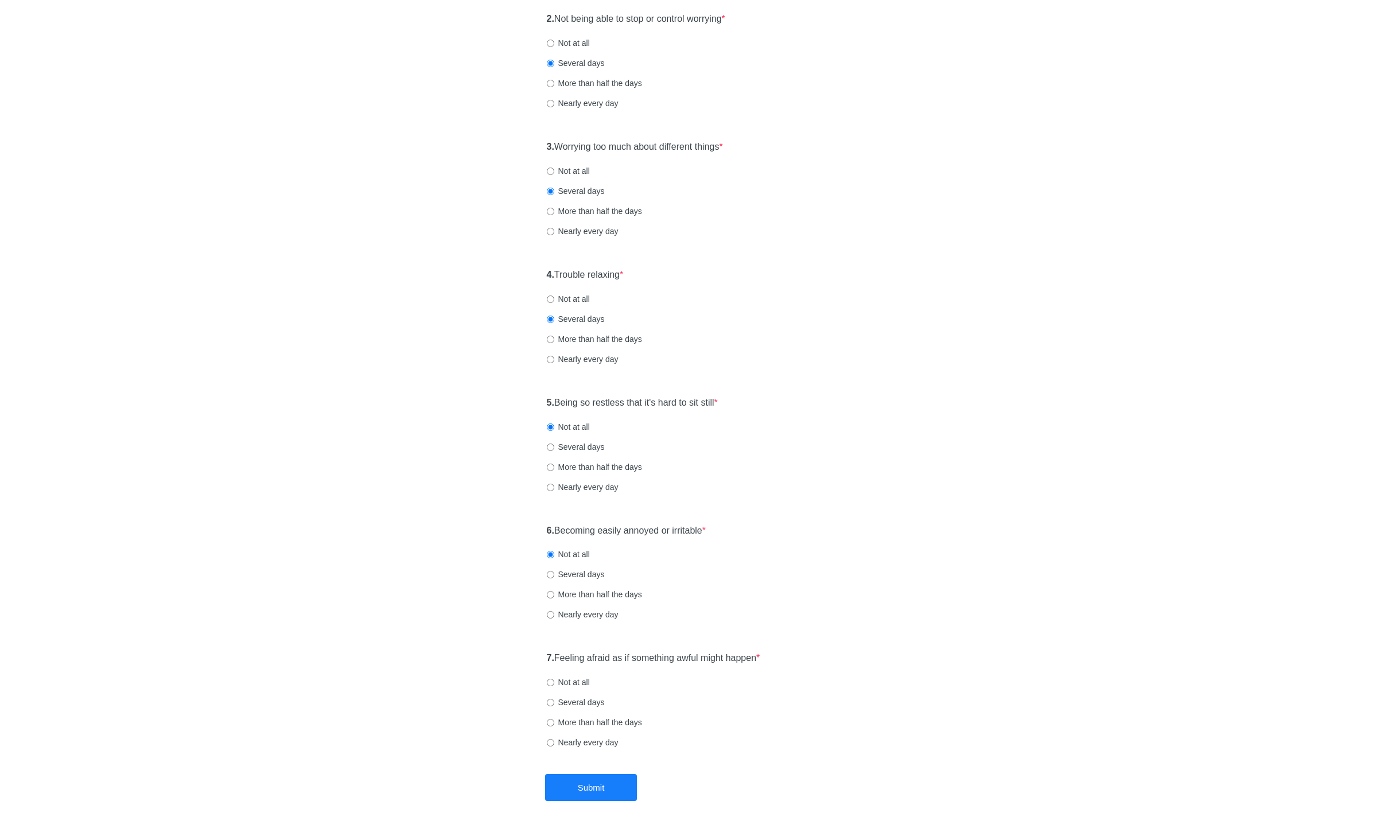
click at [570, 671] on div "7. Feeling afraid as if something awful might happen * Not at all Several days …" at bounding box center [700, 706] width 318 height 119
click at [573, 680] on label "Not at all" at bounding box center [569, 682] width 43 height 12
click at [554, 680] on input "Not at all" at bounding box center [551, 682] width 7 height 7
radio input "true"
click at [599, 774] on button "Submit" at bounding box center [591, 788] width 92 height 27
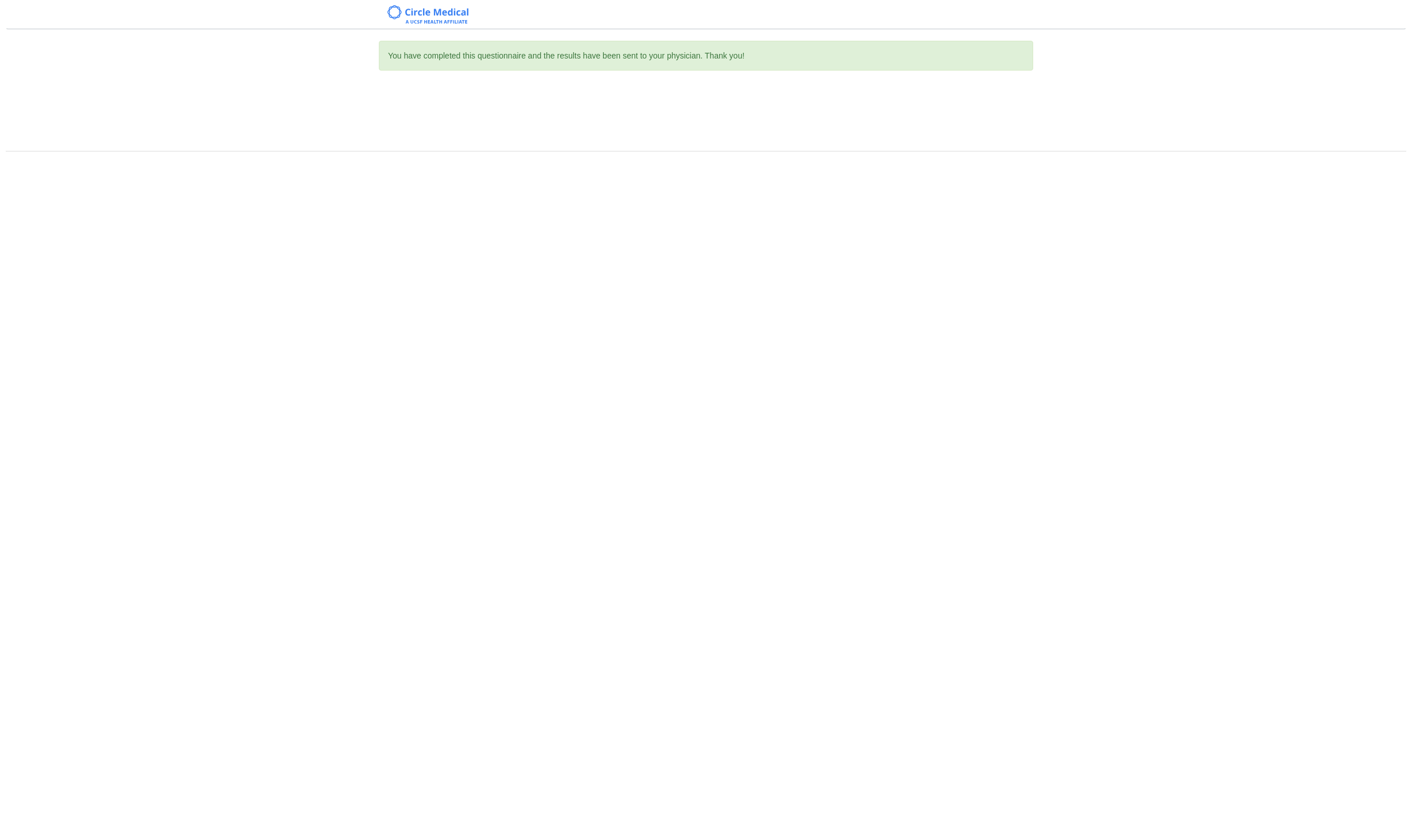
scroll to position [0, 0]
